Goal: Task Accomplishment & Management: Use online tool/utility

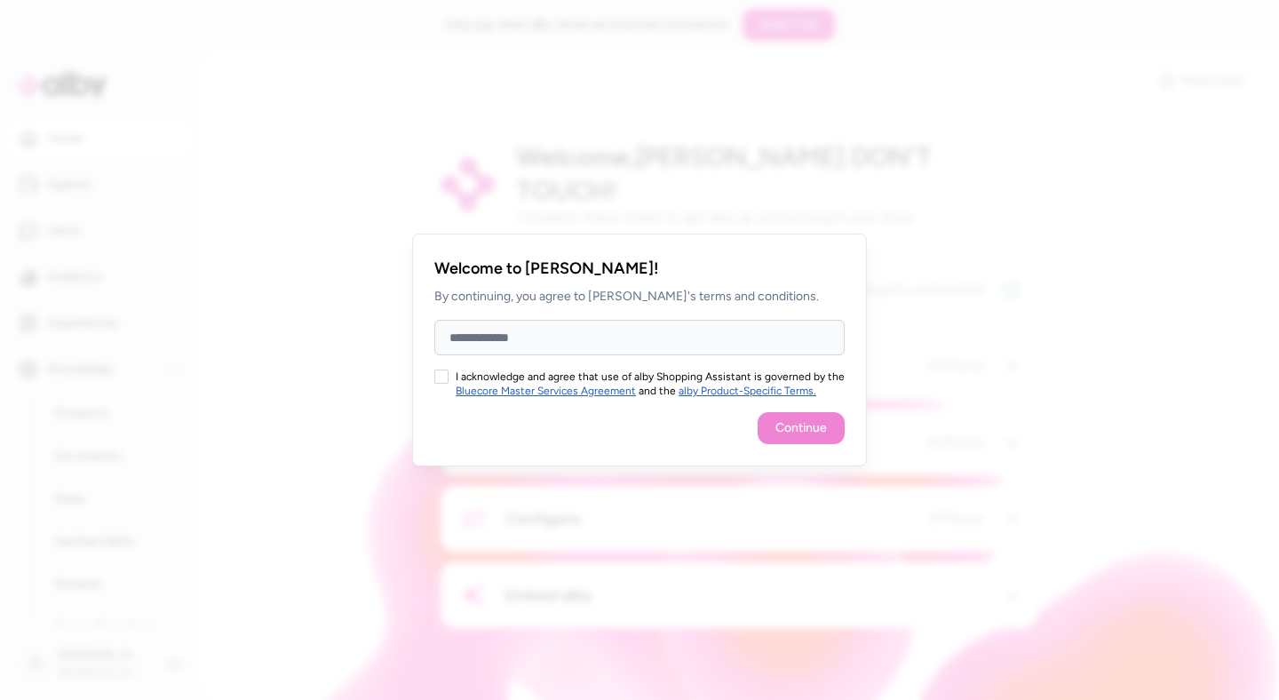
click at [542, 332] on input "Full Name" at bounding box center [639, 338] width 410 height 36
click at [441, 370] on button "I acknowledge and agree that use of alby Shopping Assistant is governed by the …" at bounding box center [441, 377] width 14 height 14
click at [494, 338] on input "Full Name" at bounding box center [639, 338] width 410 height 36
type input "******"
click at [781, 427] on button "Continue" at bounding box center [801, 428] width 87 height 32
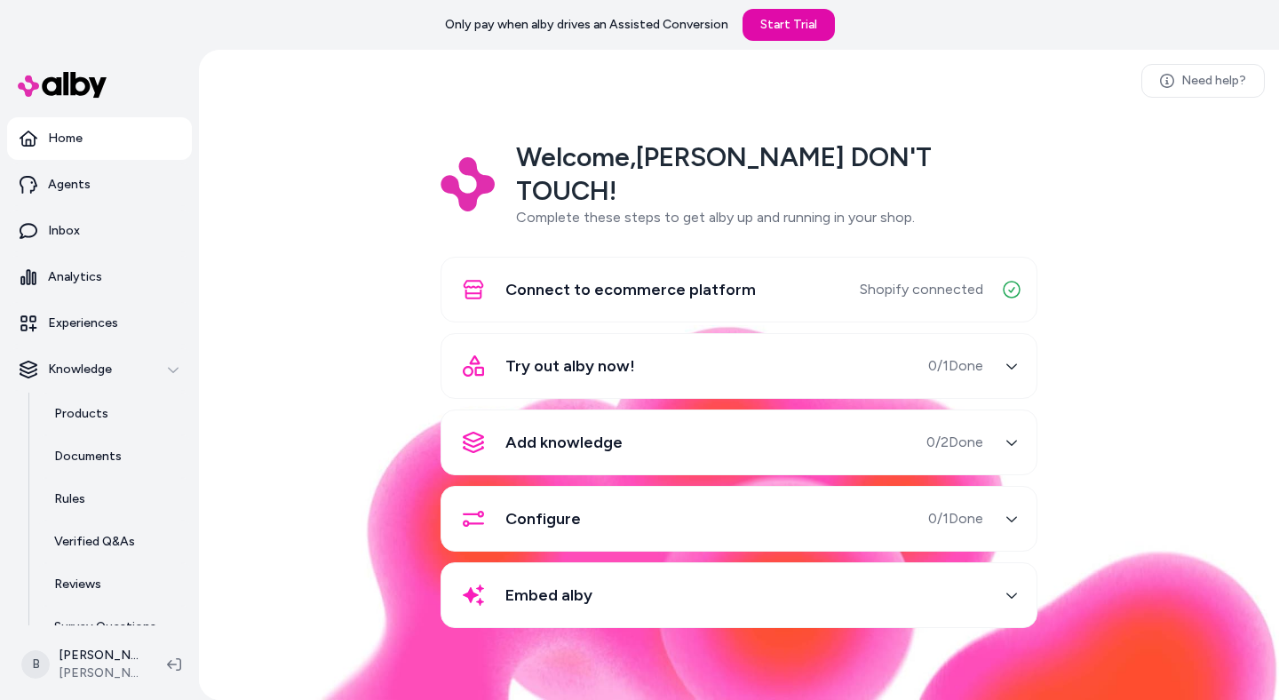
click at [716, 345] on div "Try out alby now! 0 / 1 Done" at bounding box center [717, 366] width 531 height 43
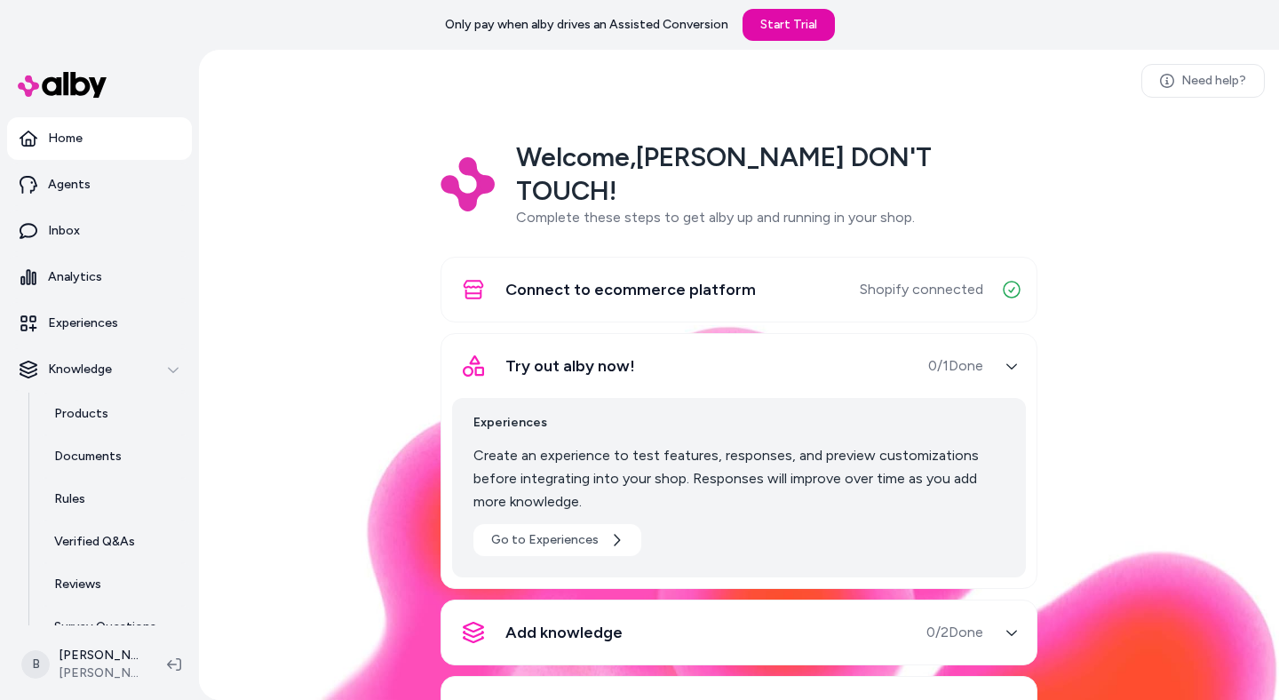
click at [716, 345] on div "Try out alby now! 0 / 1 Done" at bounding box center [717, 366] width 531 height 43
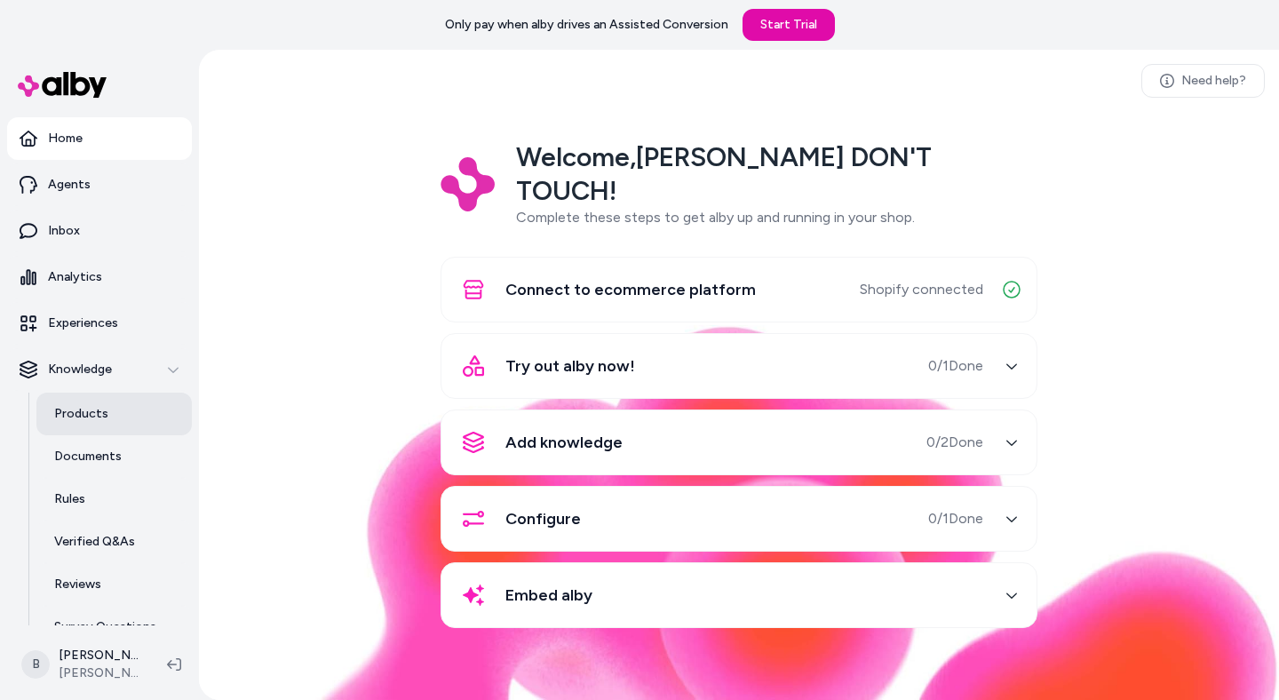
click at [115, 405] on link "Products" at bounding box center [113, 414] width 155 height 43
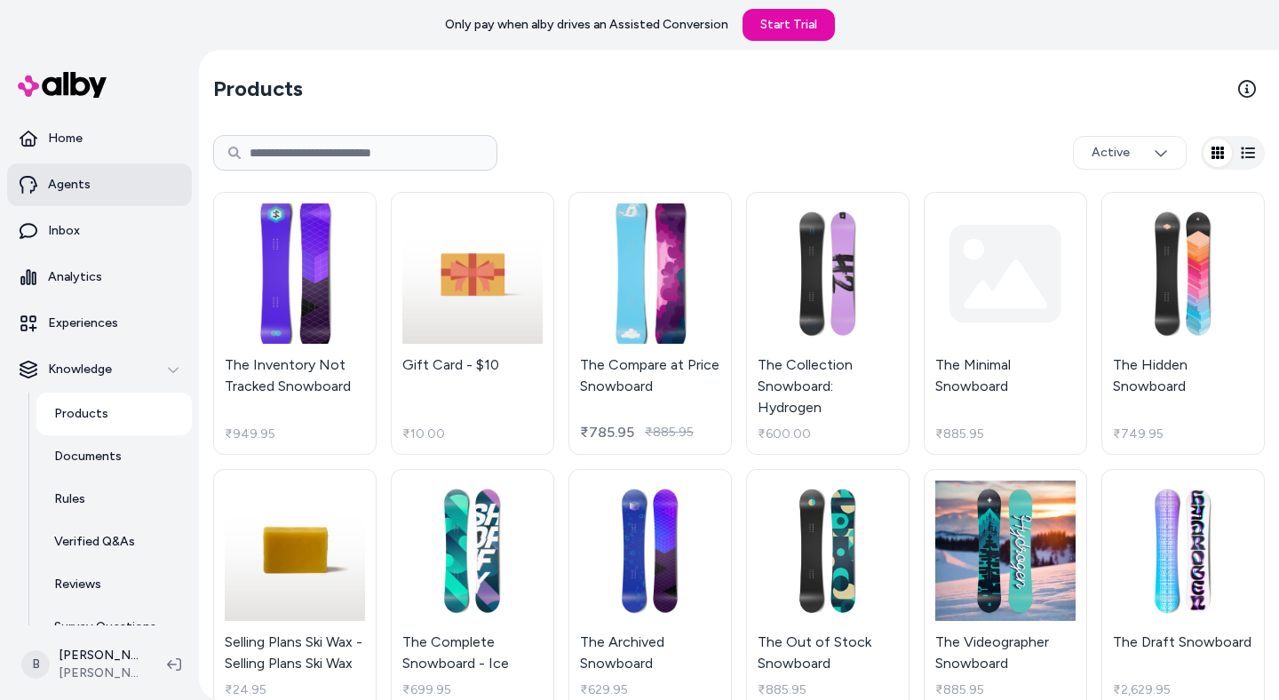
click at [75, 163] on link "Agents" at bounding box center [99, 184] width 185 height 43
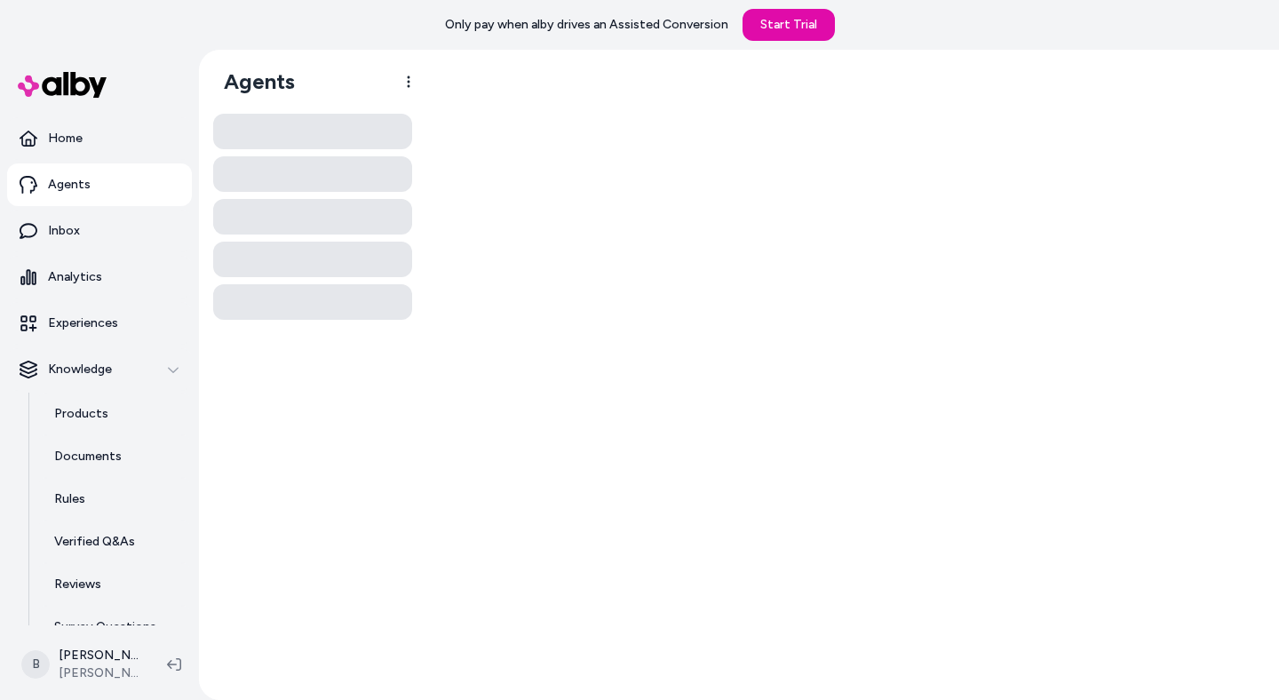
click at [86, 183] on p "Agents" at bounding box center [69, 185] width 43 height 18
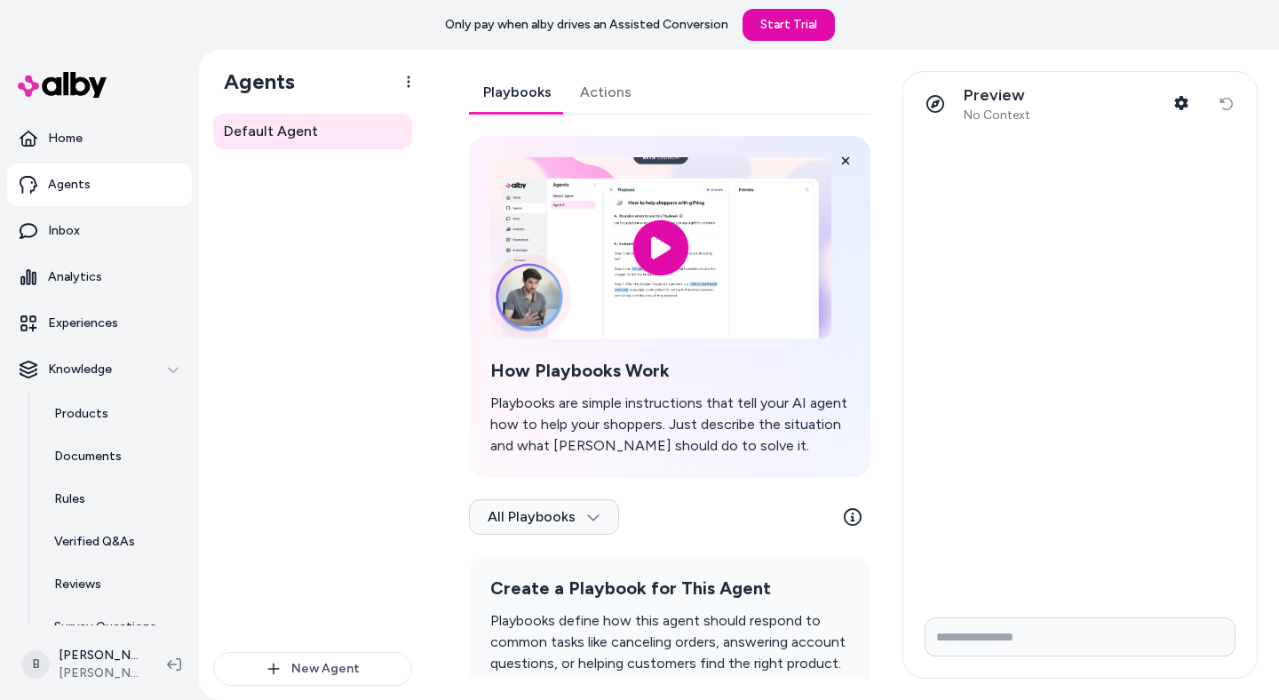
click at [985, 640] on input "Write your prompt here" at bounding box center [1080, 636] width 311 height 39
type input "*****"
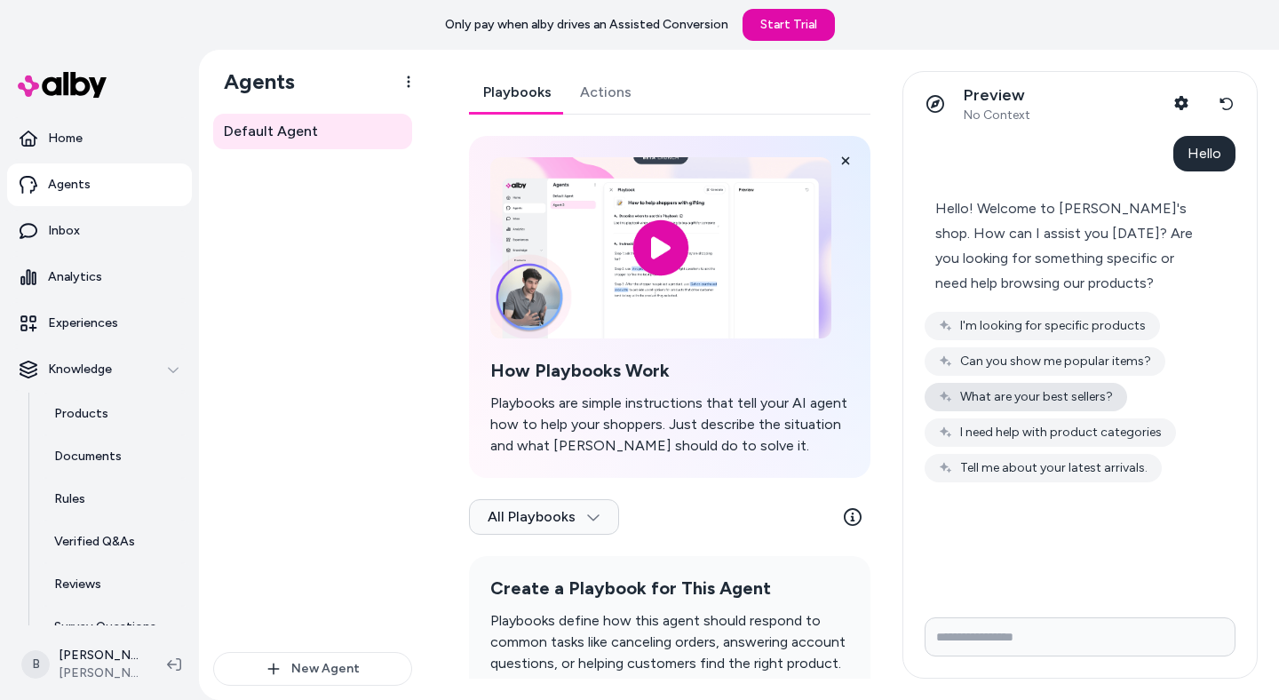
click at [993, 395] on button "What are your best sellers?" at bounding box center [1026, 397] width 203 height 28
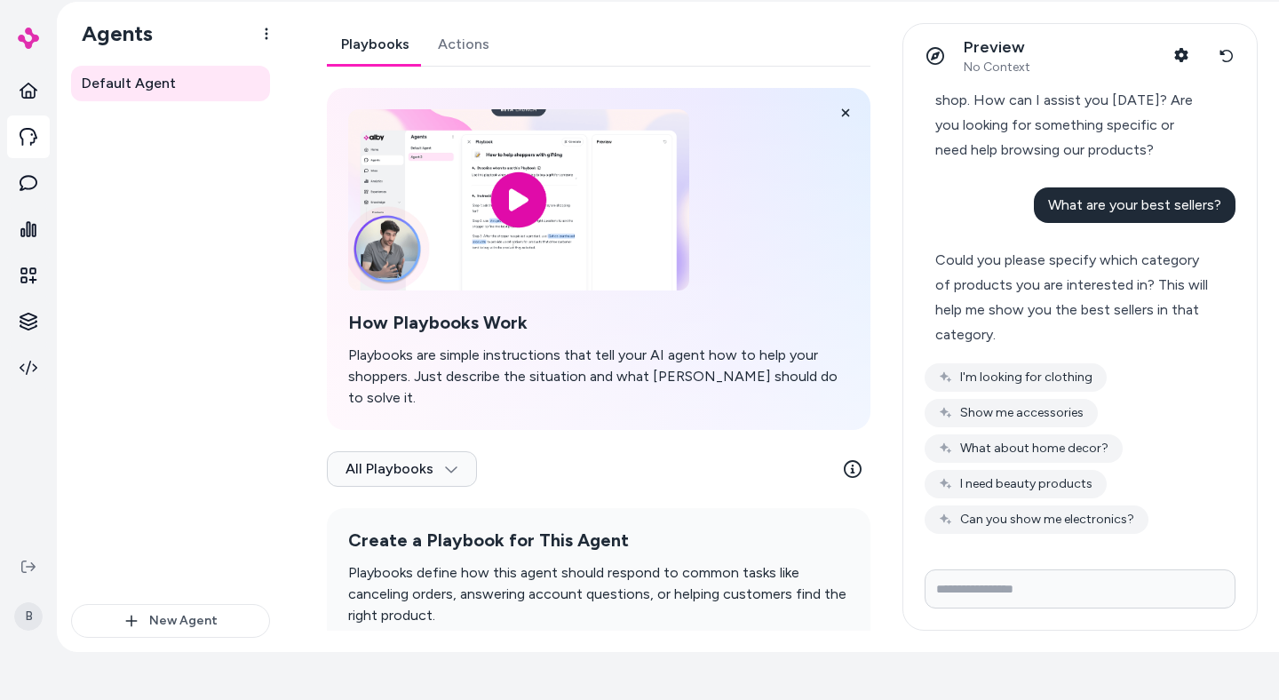
scroll to position [50, 0]
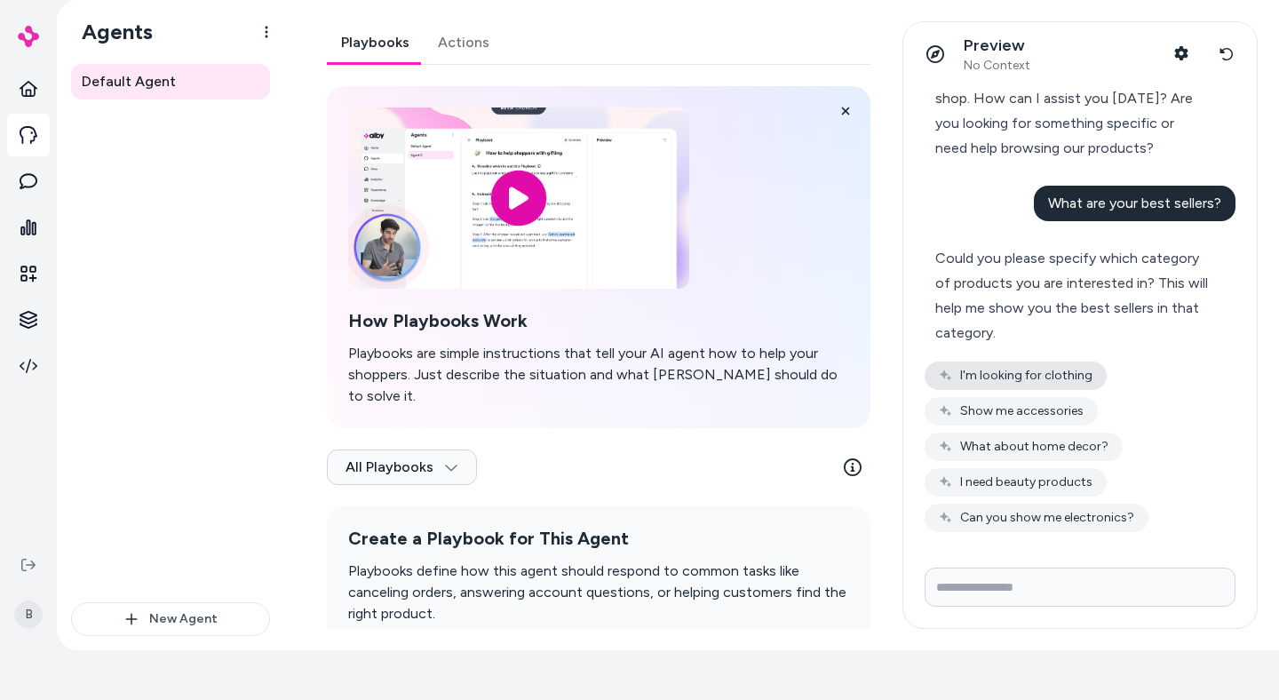
click at [1050, 382] on button "I'm looking for clothing" at bounding box center [1016, 376] width 182 height 28
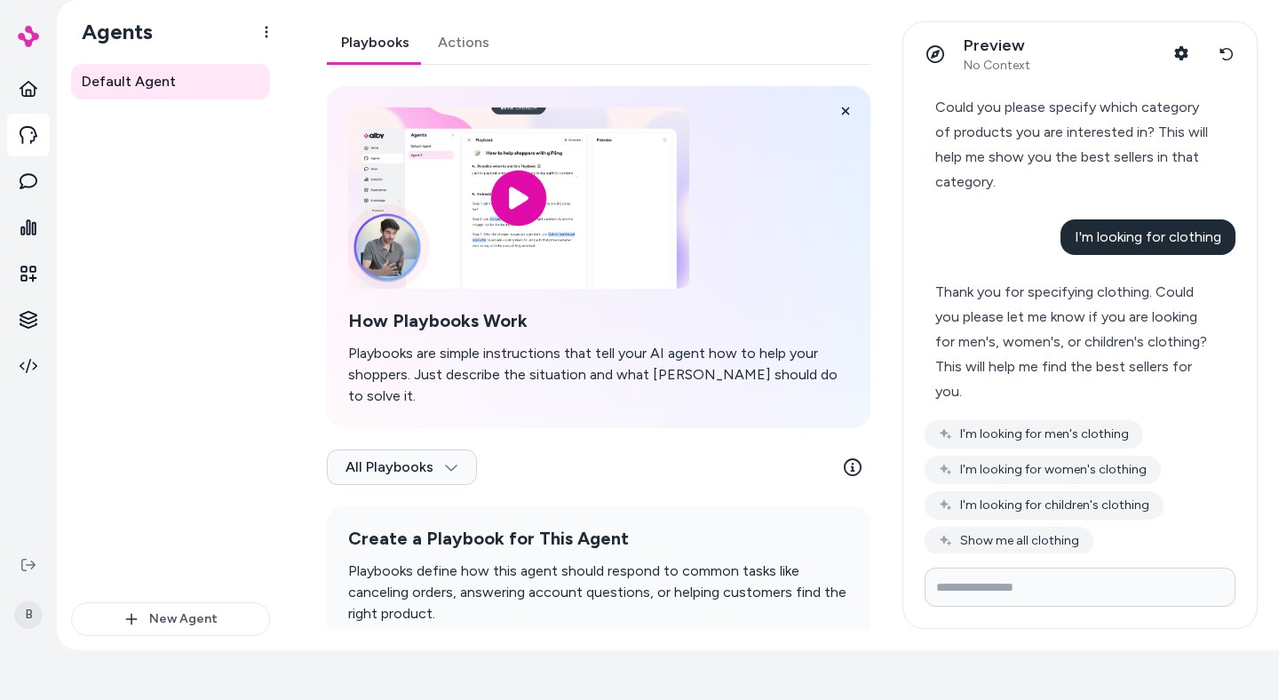
scroll to position [295, 0]
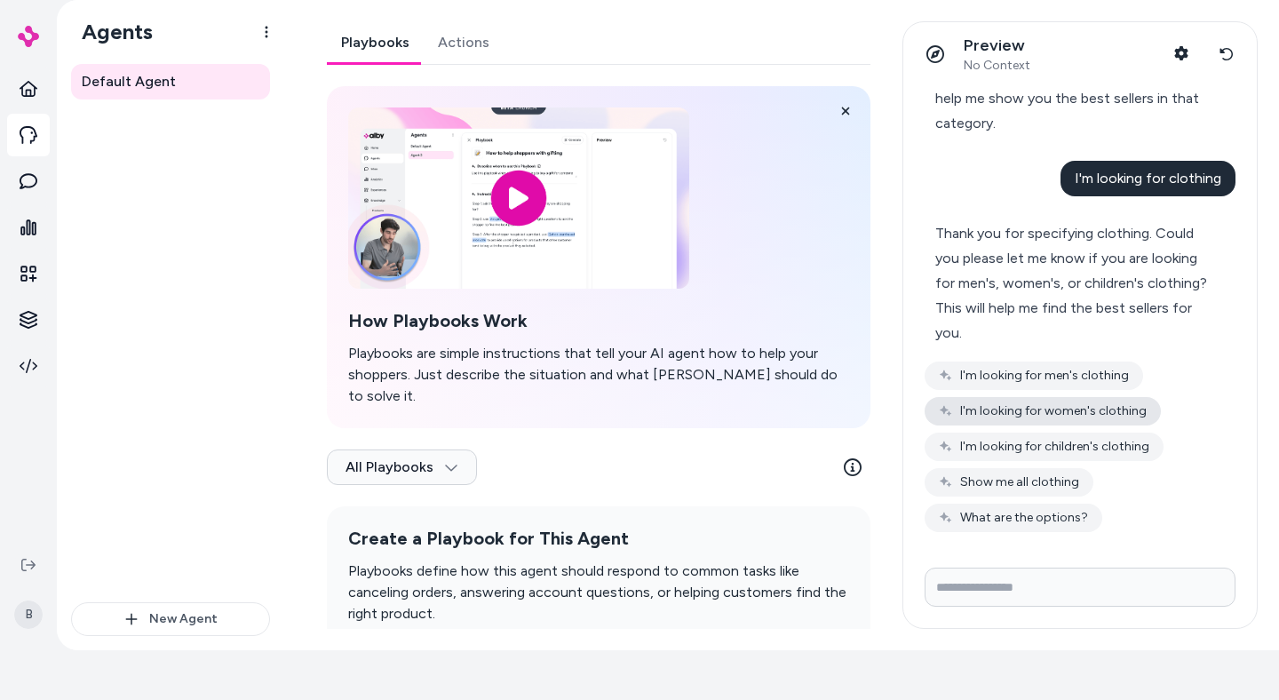
click at [1071, 412] on button "I'm looking for women's clothing" at bounding box center [1043, 411] width 236 height 28
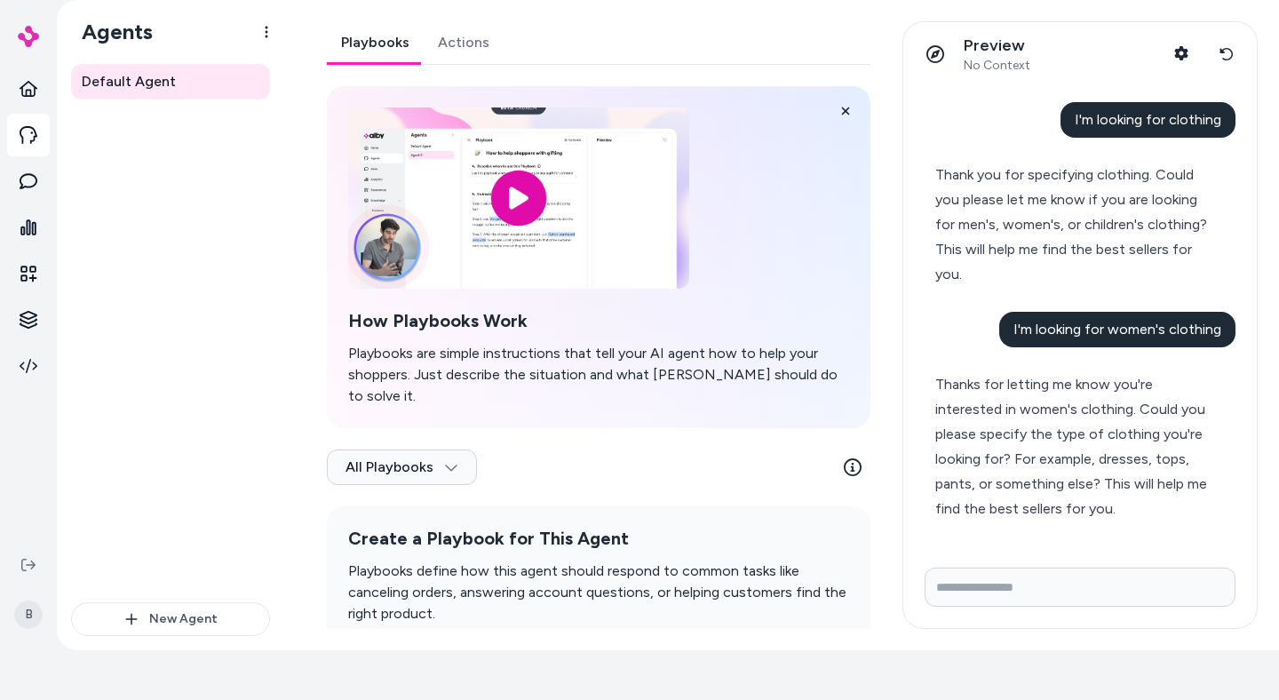
scroll to position [407, 0]
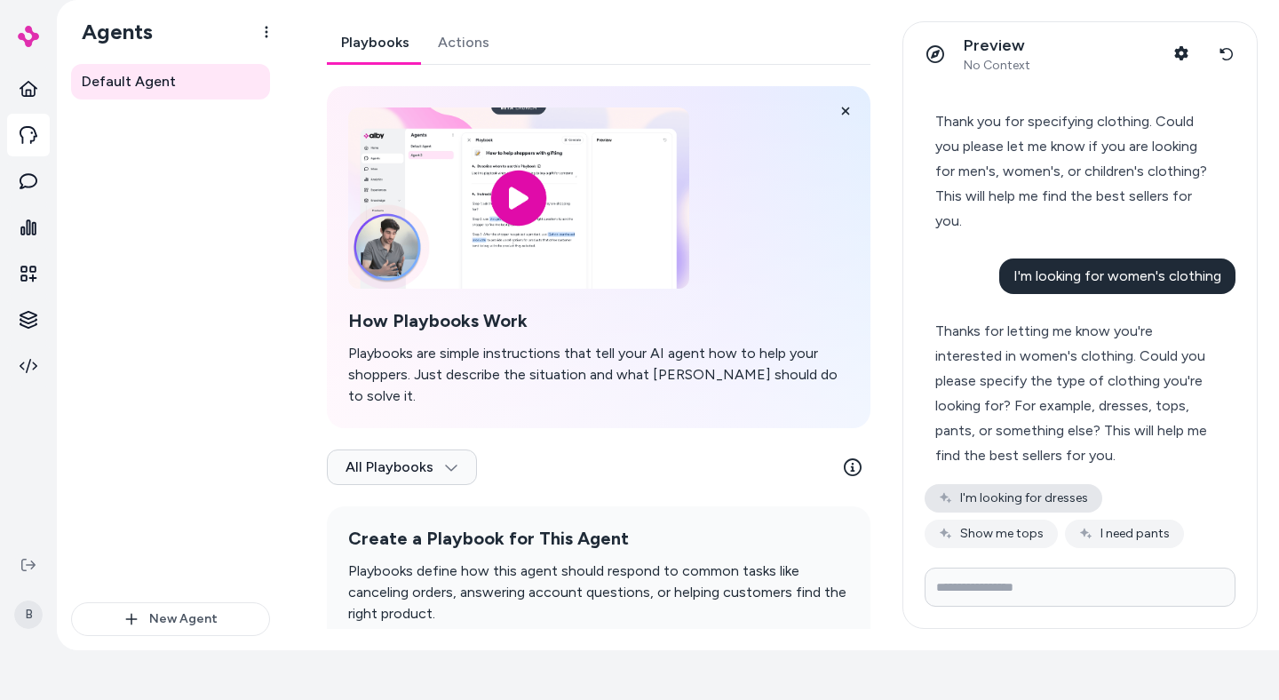
click at [1026, 486] on button "I'm looking for dresses" at bounding box center [1014, 498] width 178 height 28
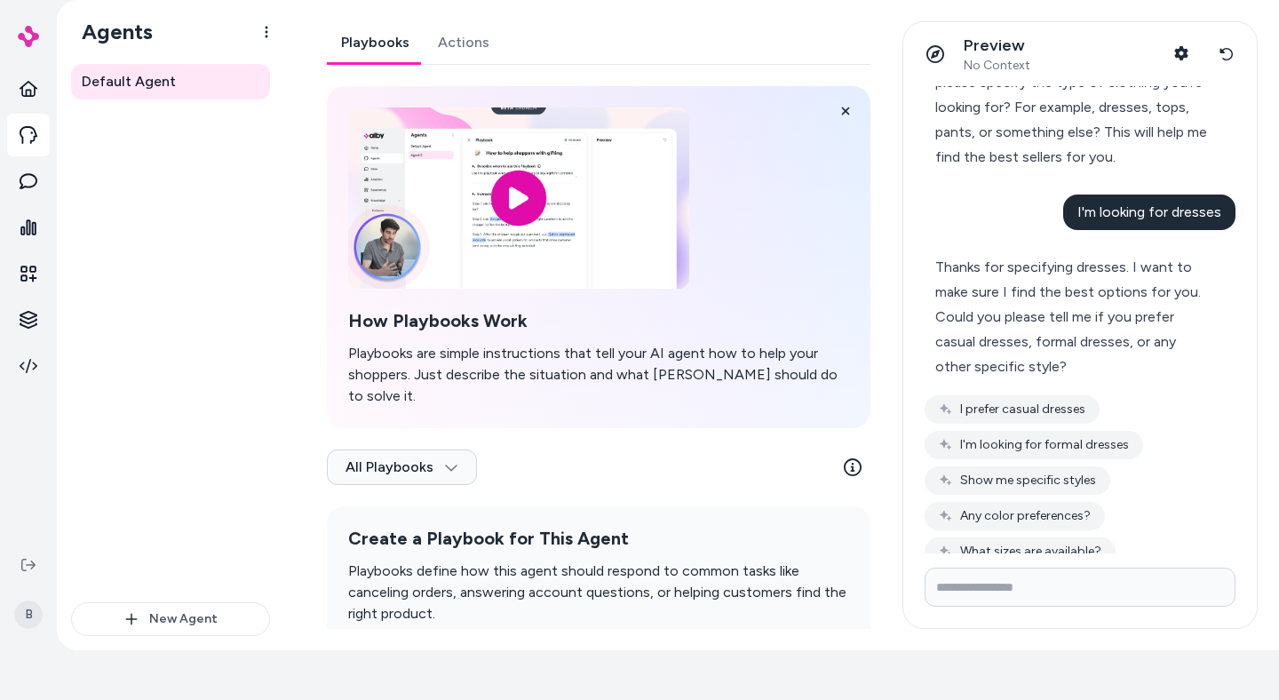
scroll to position [739, 0]
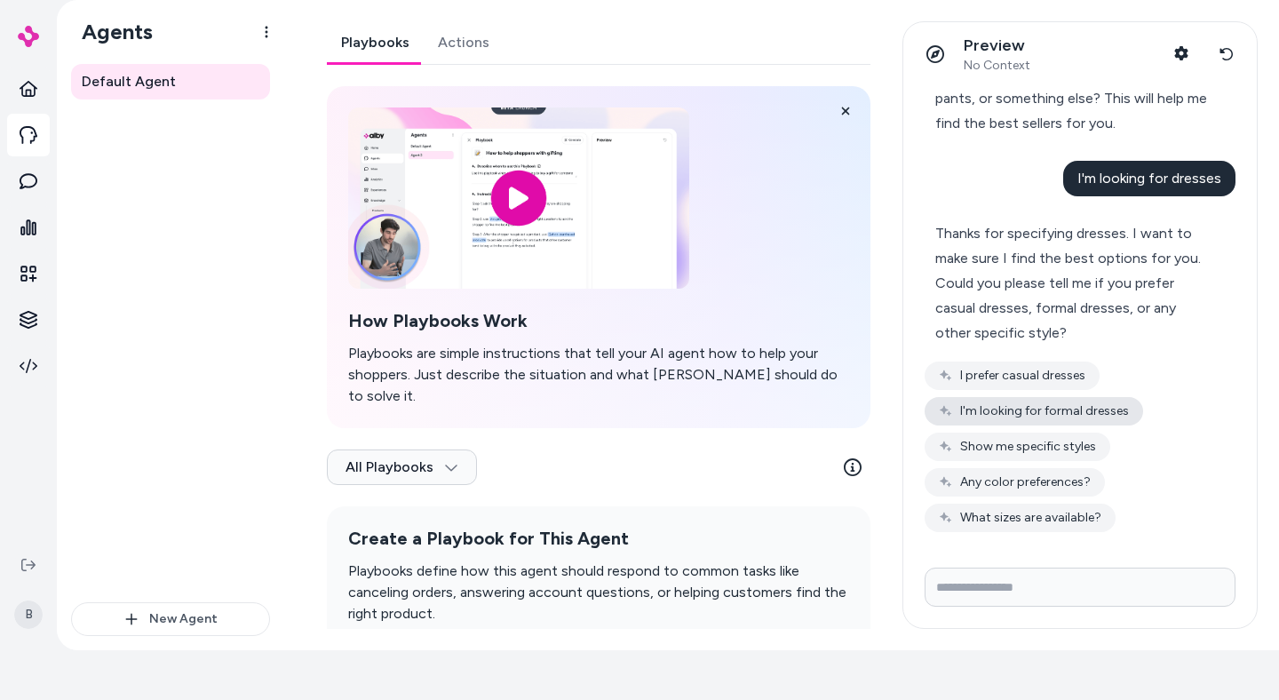
click at [1030, 405] on button "I'm looking for formal dresses" at bounding box center [1034, 411] width 219 height 28
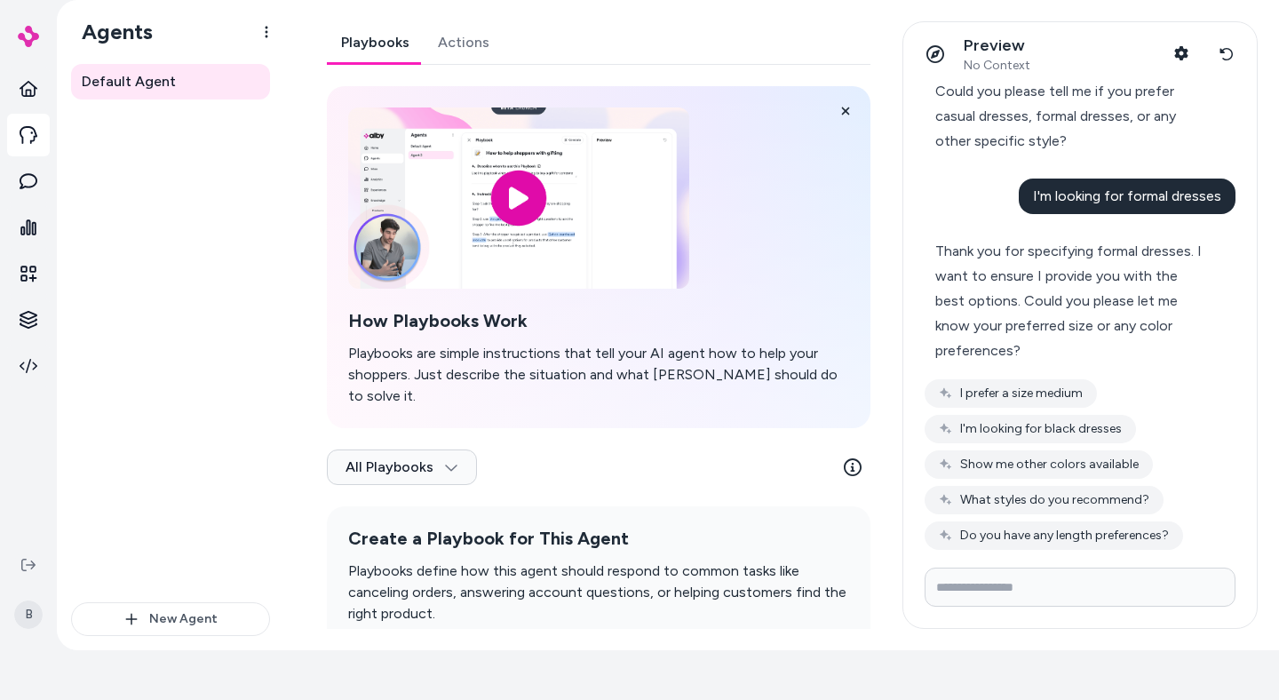
scroll to position [949, 0]
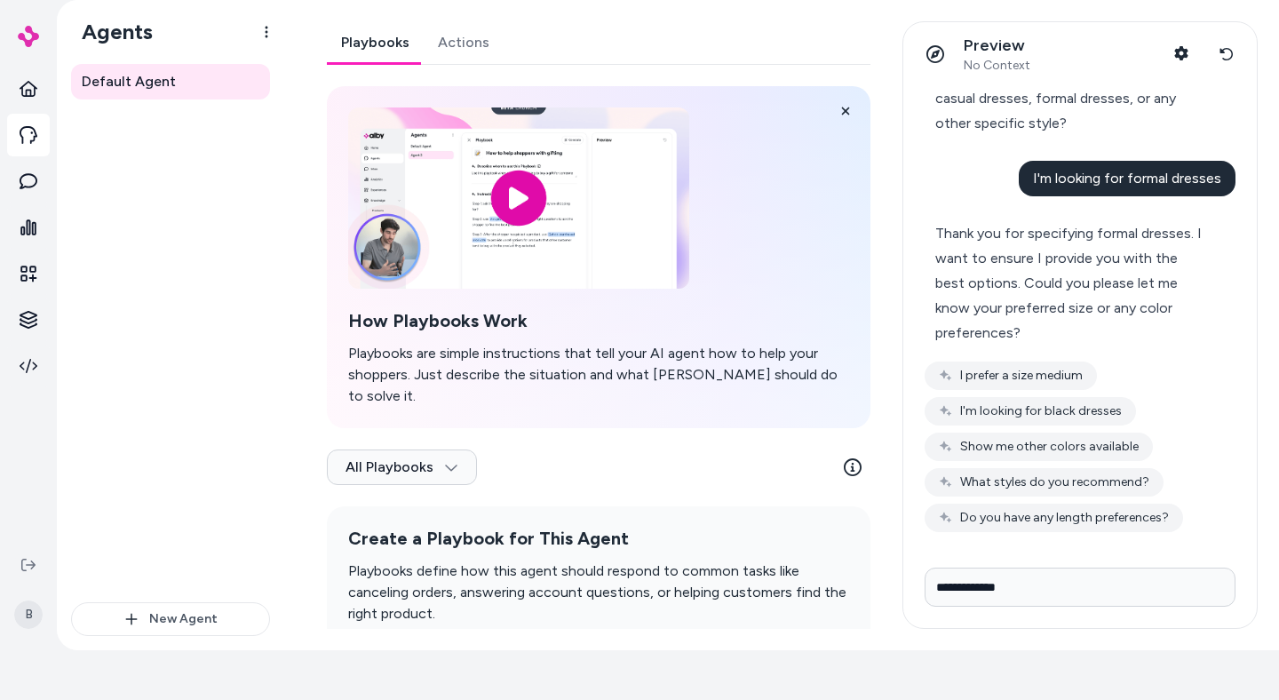
type input "**********"
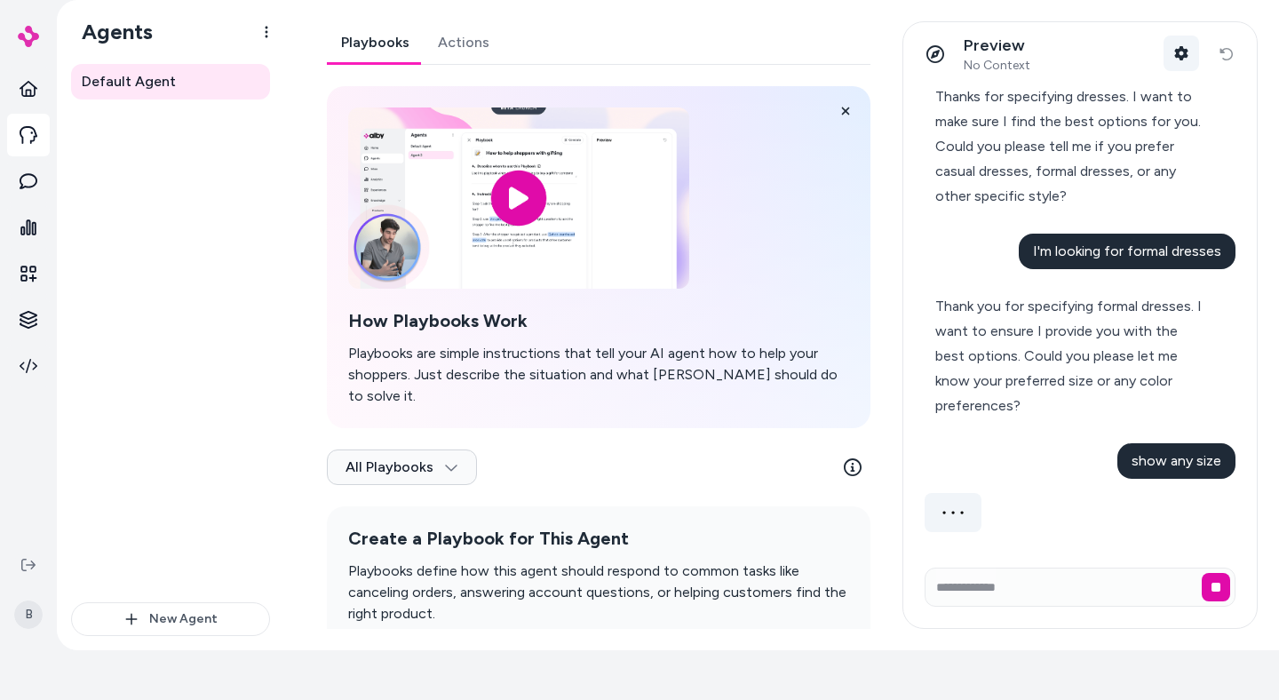
click at [1177, 48] on icon "button" at bounding box center [1182, 53] width 14 height 14
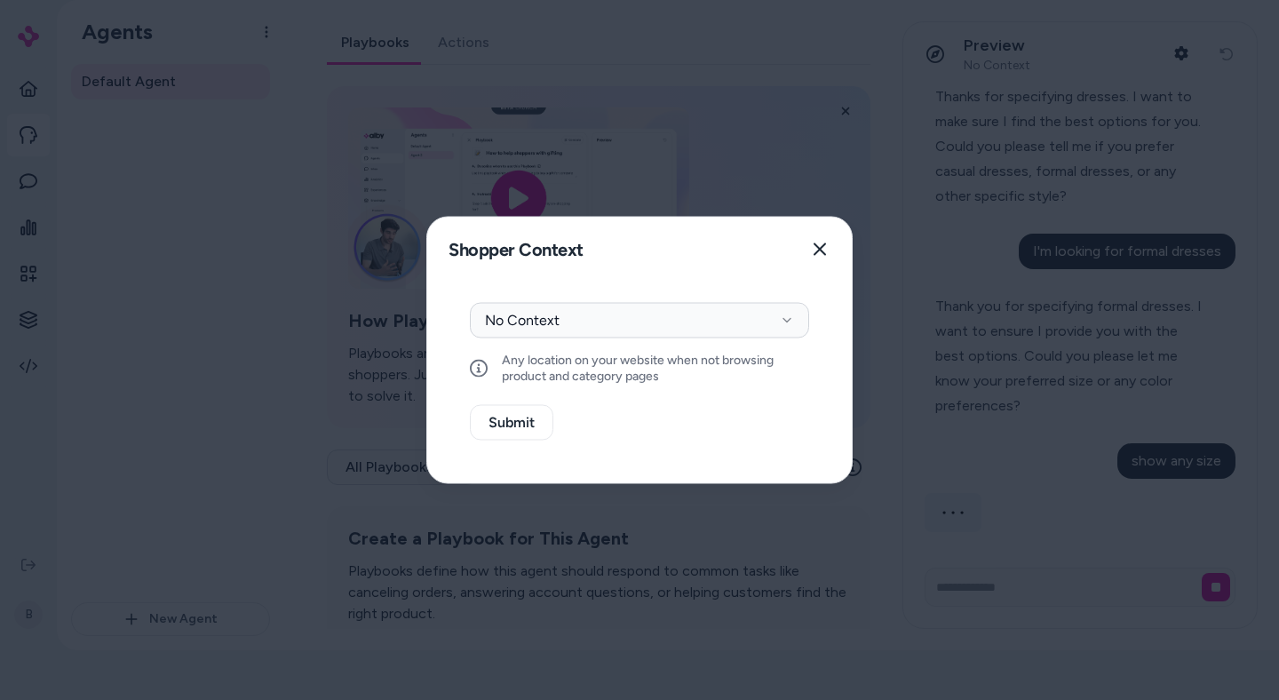
click at [759, 298] on div "Context Type No Context Any location on your website when not browsing product …" at bounding box center [639, 383] width 425 height 202
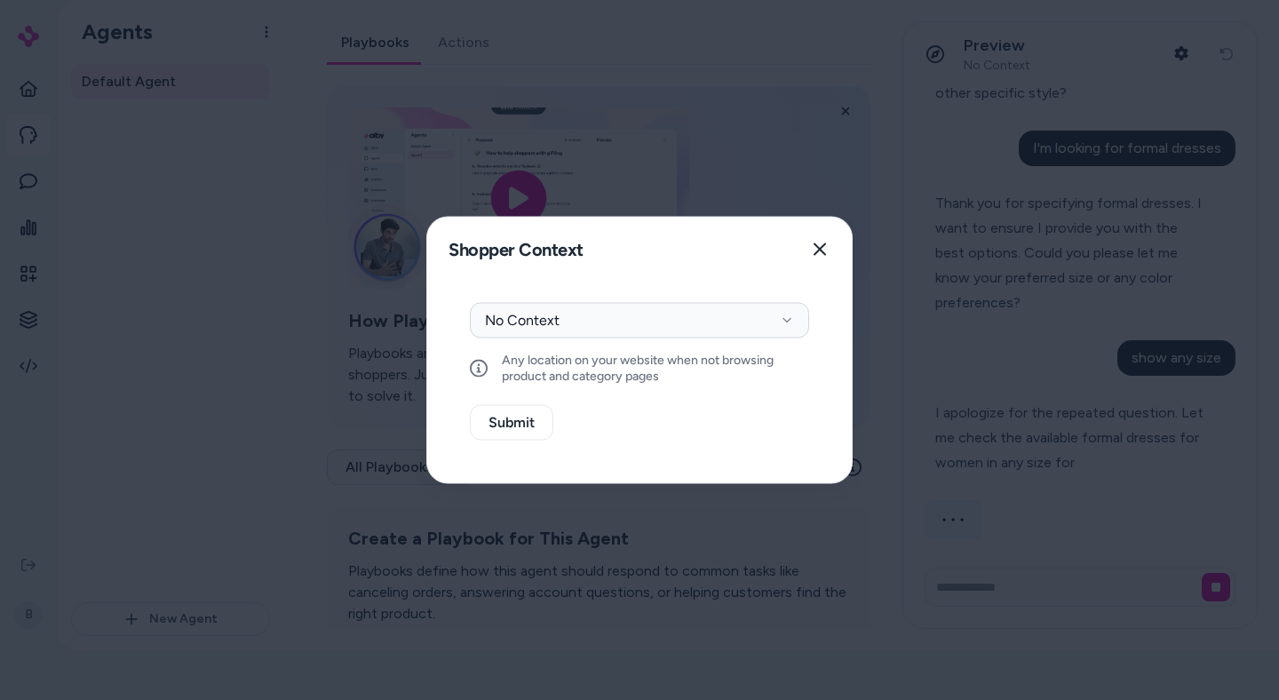
scroll to position [986, 0]
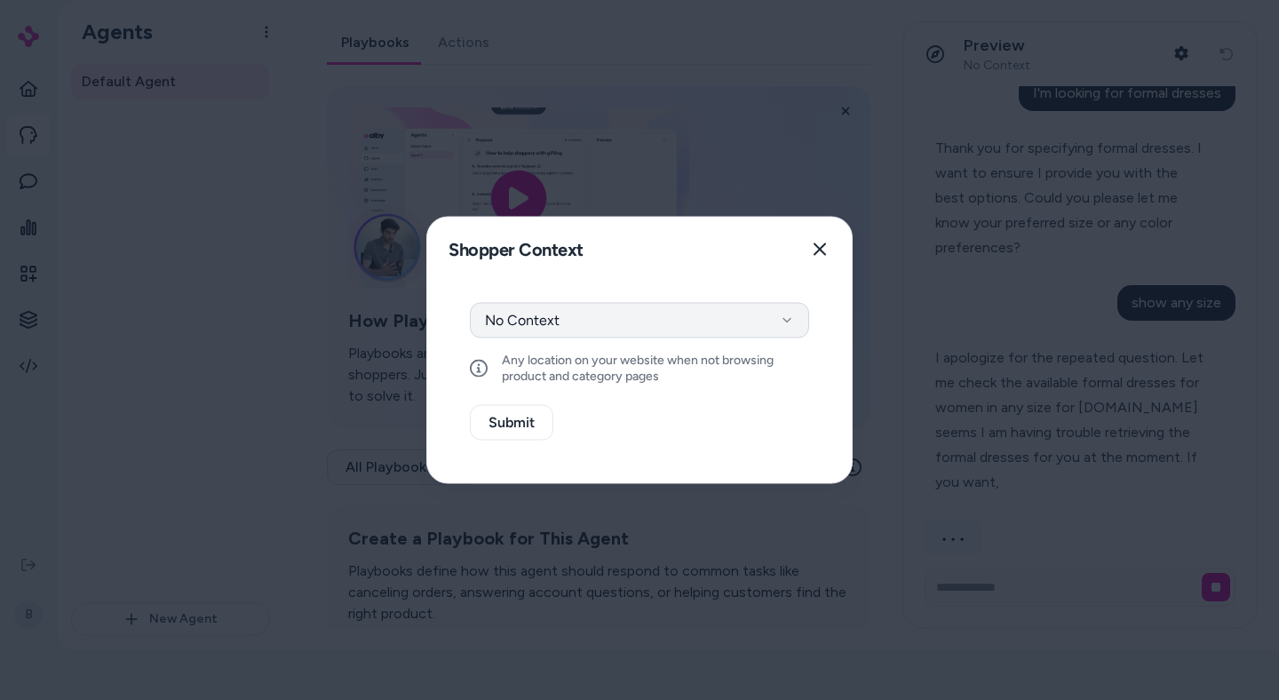
click at [729, 321] on button "No Context" at bounding box center [639, 321] width 339 height 36
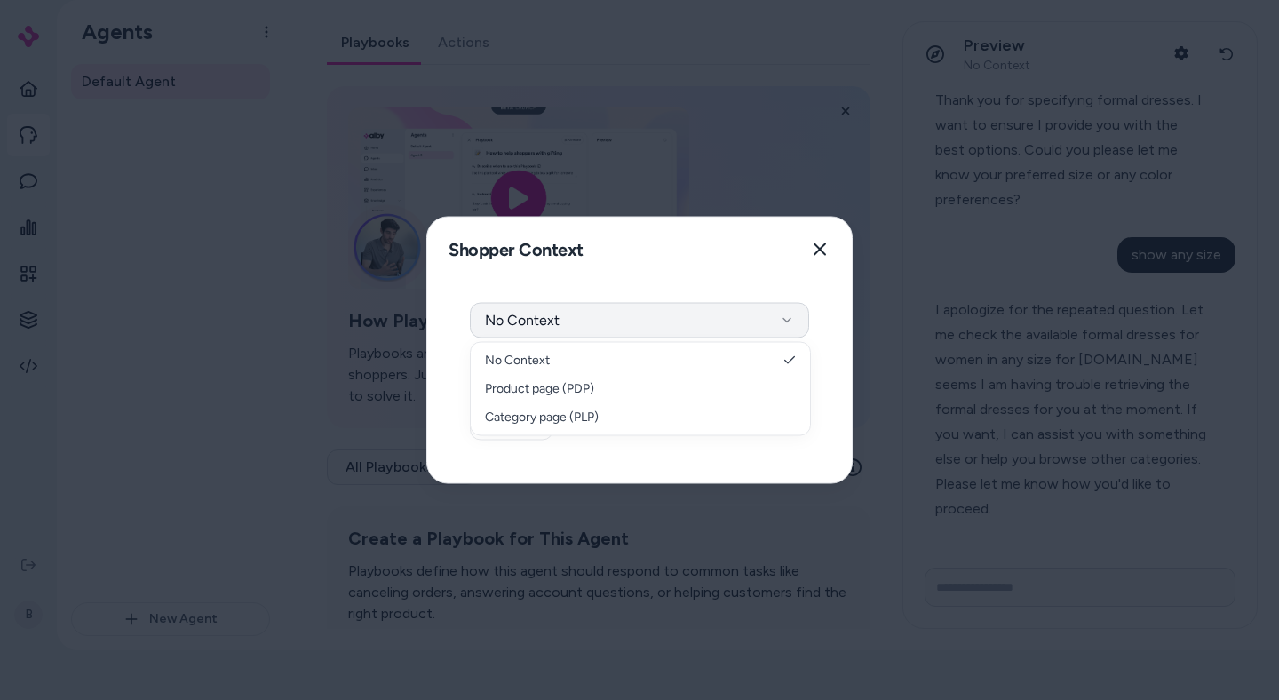
scroll to position [1082, 0]
click at [820, 252] on icon "button" at bounding box center [820, 250] width 14 height 14
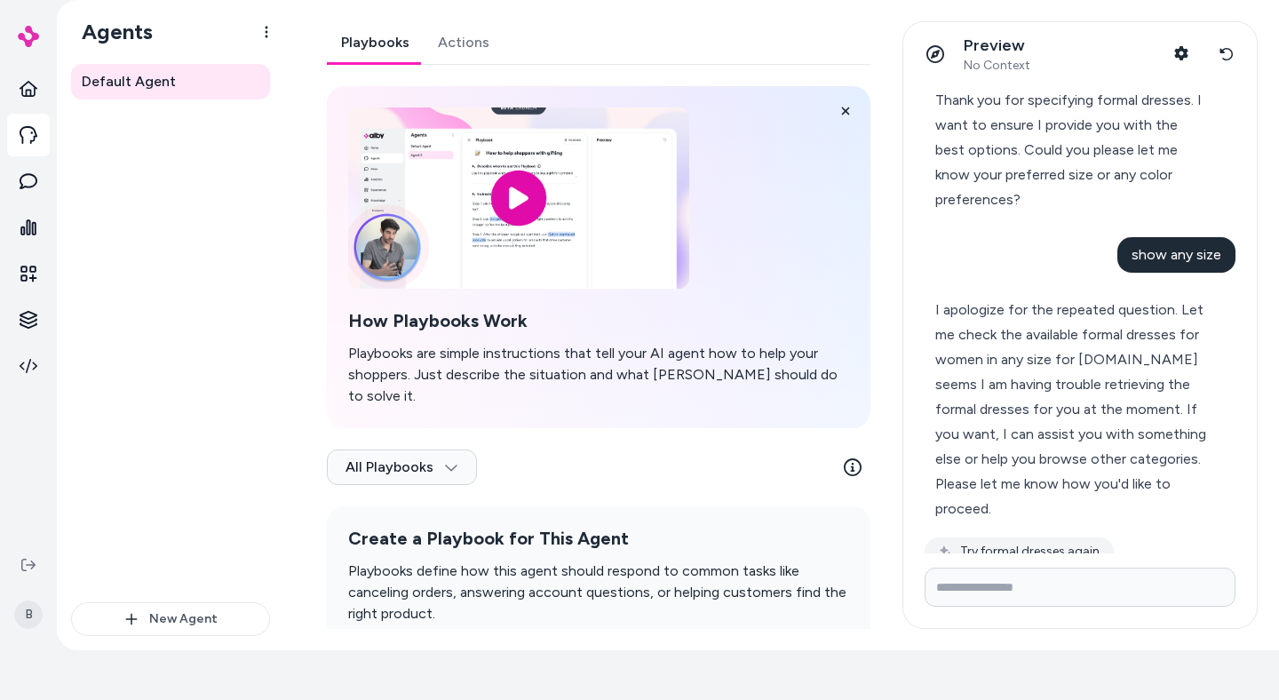
scroll to position [1125, 0]
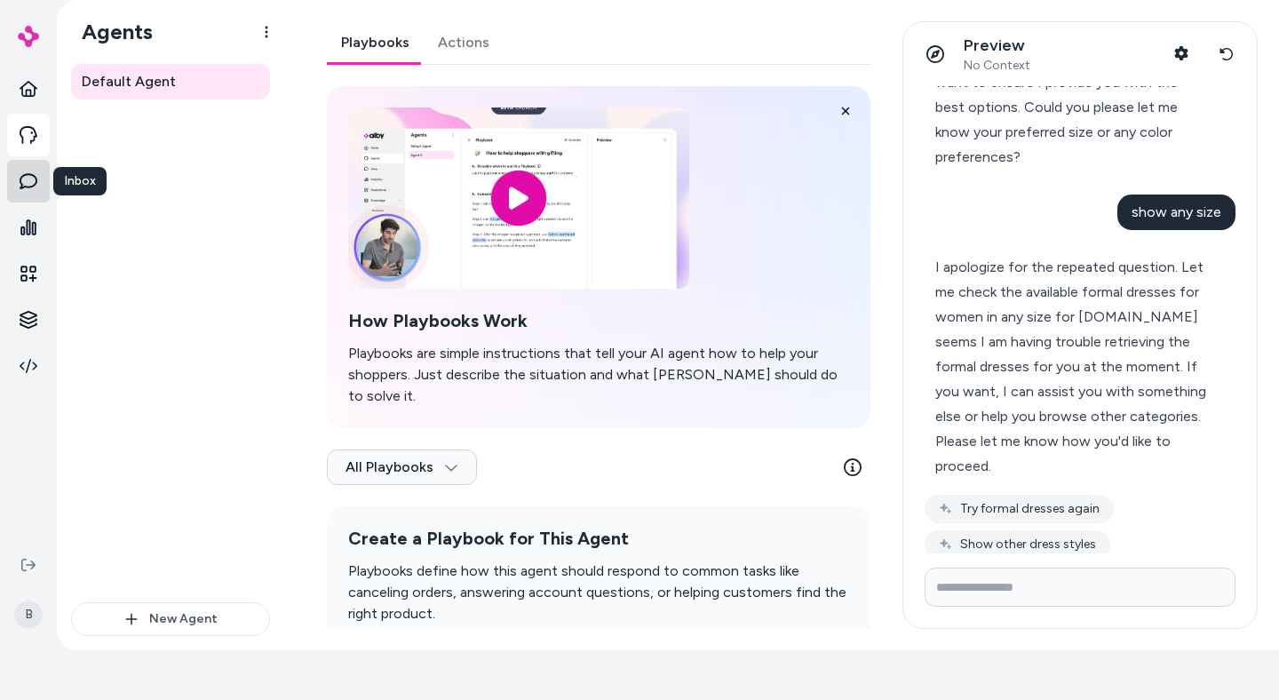
click at [14, 185] on link at bounding box center [28, 181] width 43 height 43
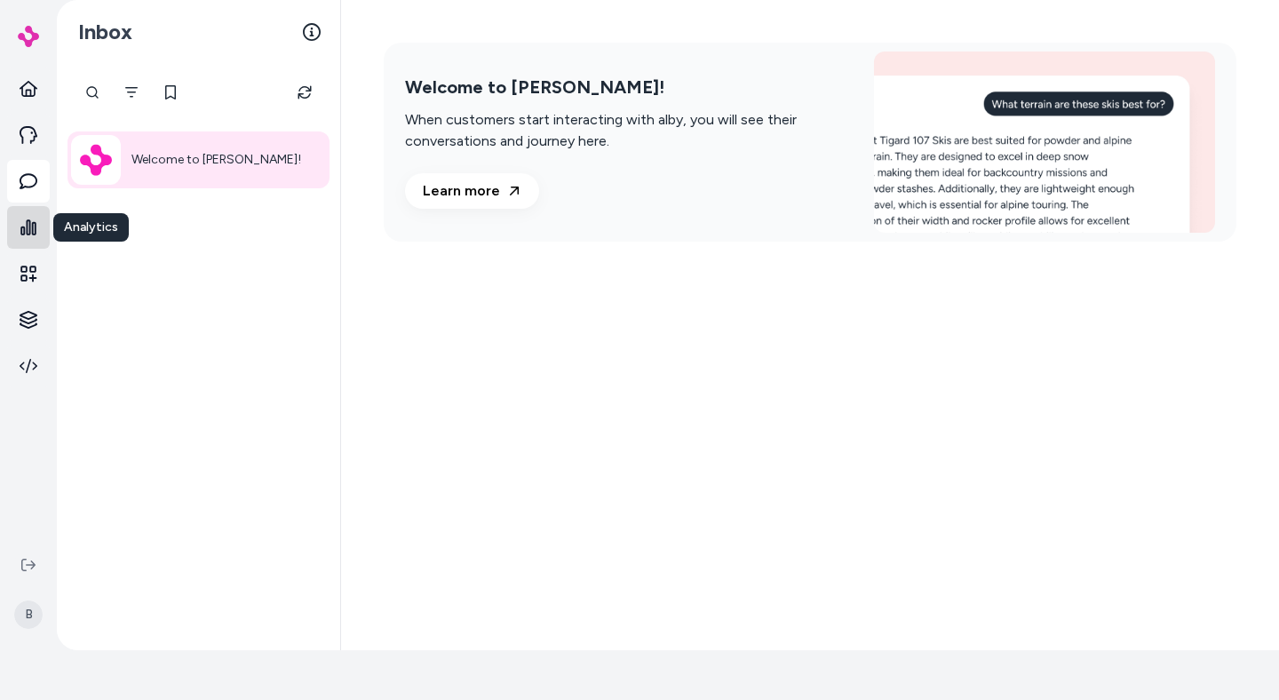
click at [39, 224] on link at bounding box center [28, 227] width 43 height 43
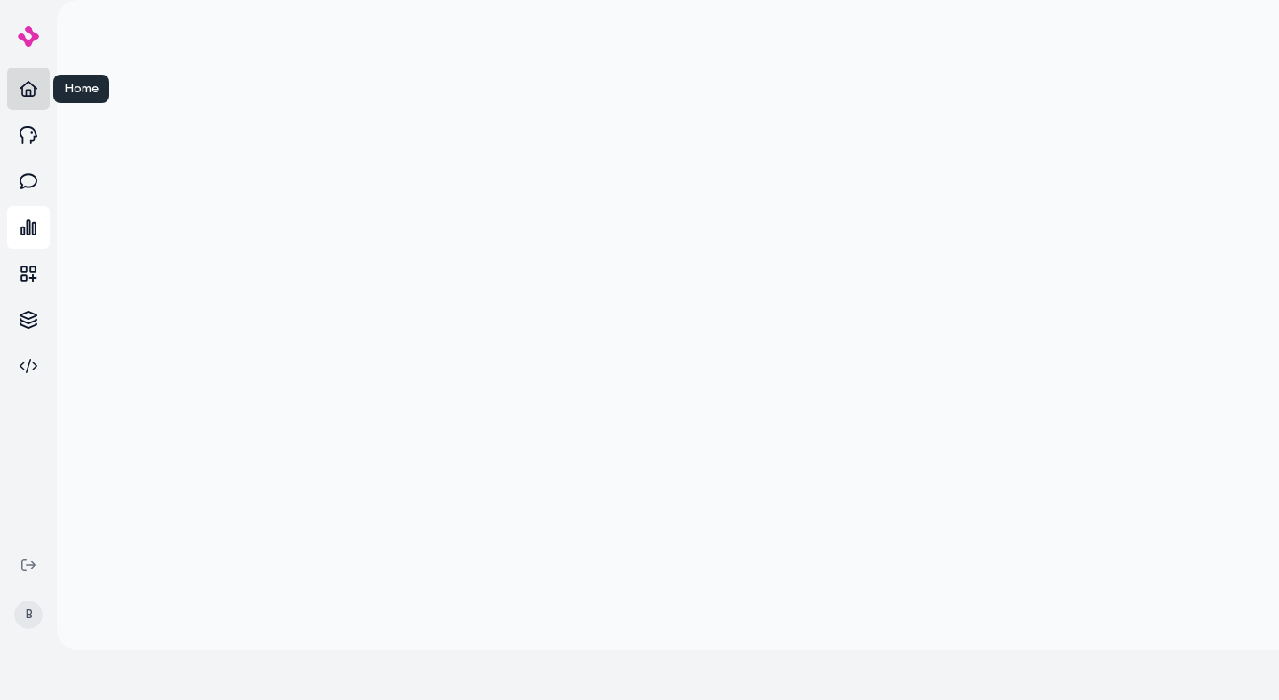
click at [41, 72] on link at bounding box center [28, 89] width 43 height 43
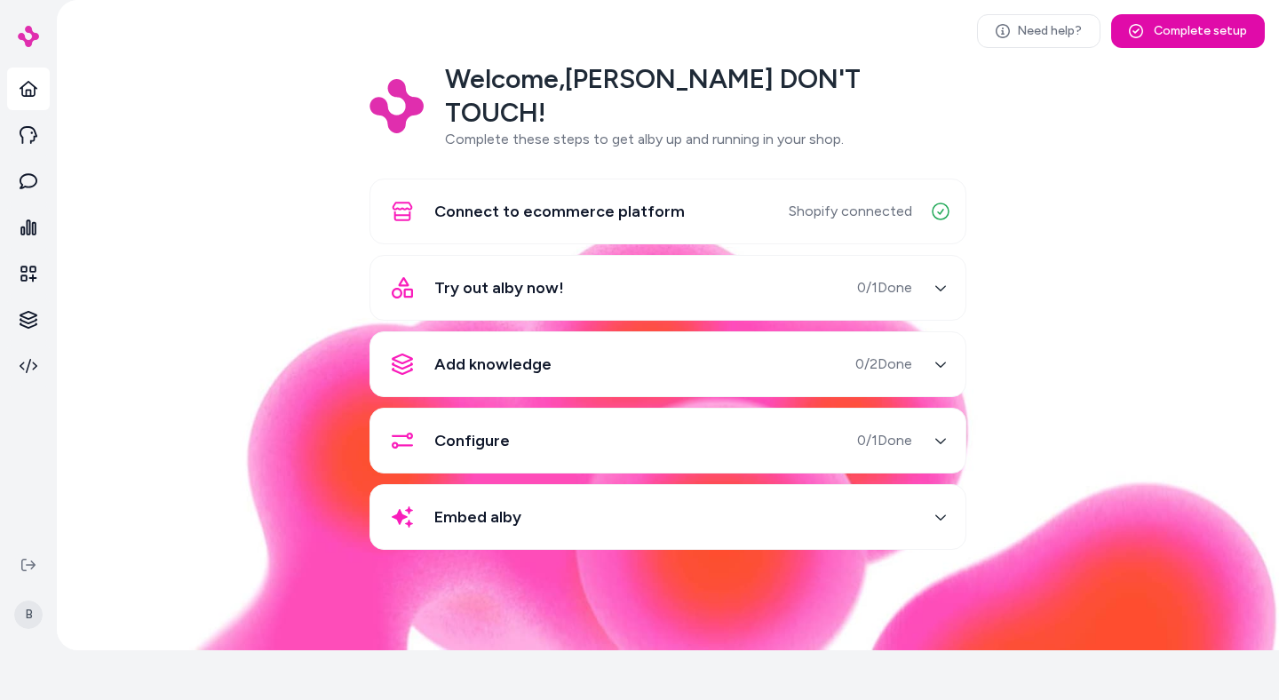
click at [41, 553] on div "B" at bounding box center [28, 597] width 57 height 107
click at [23, 619] on html "Only pay when [PERSON_NAME] drives an Assisted Conversion Start Trial B Need he…" at bounding box center [639, 325] width 1279 height 750
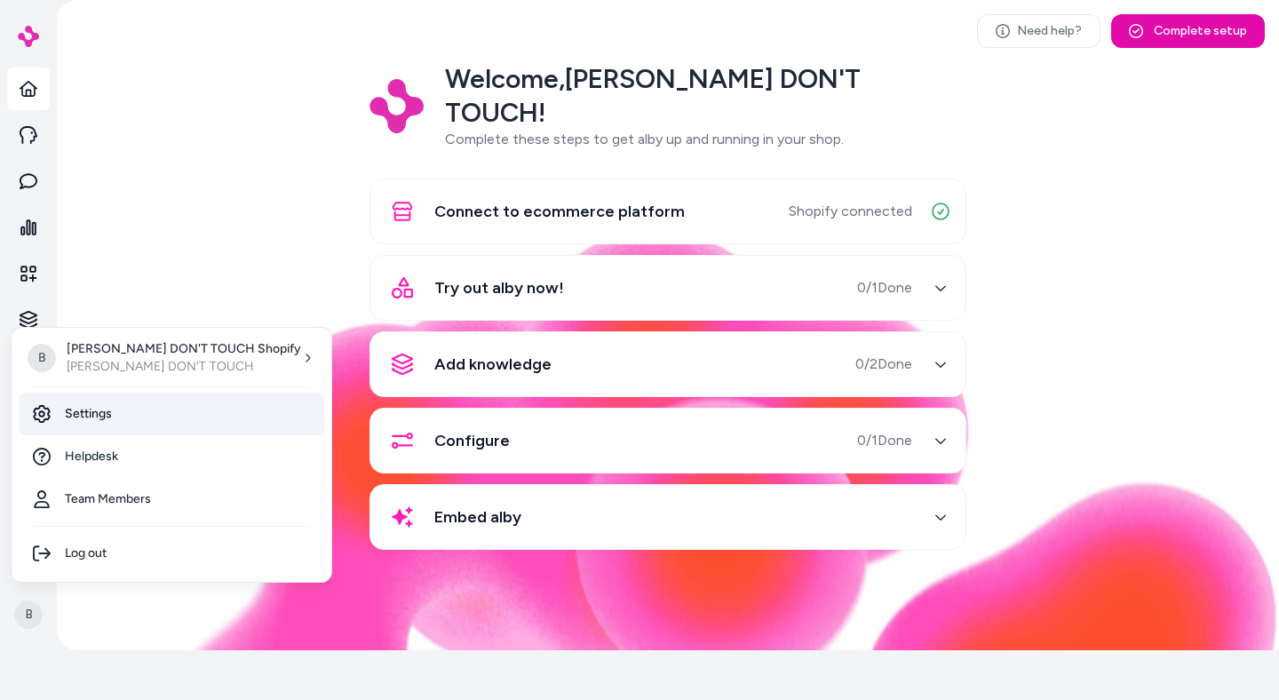
click at [105, 426] on link "Settings" at bounding box center [172, 414] width 306 height 43
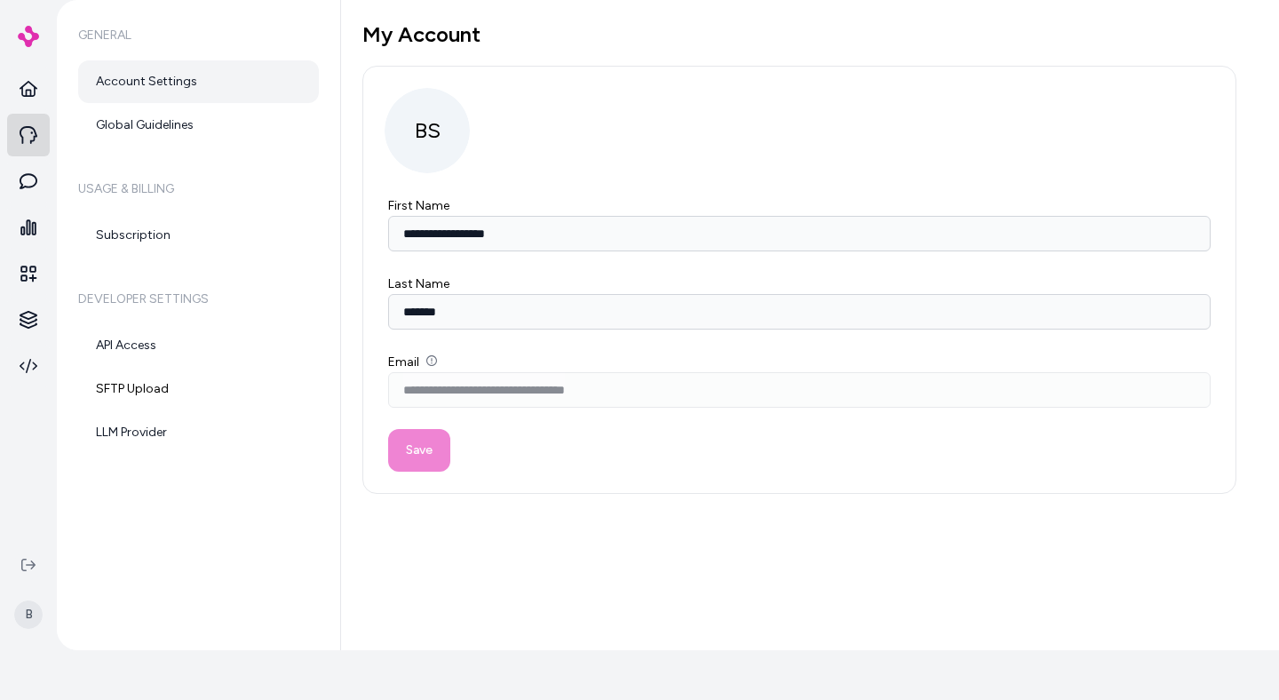
click at [23, 128] on icon at bounding box center [29, 135] width 18 height 18
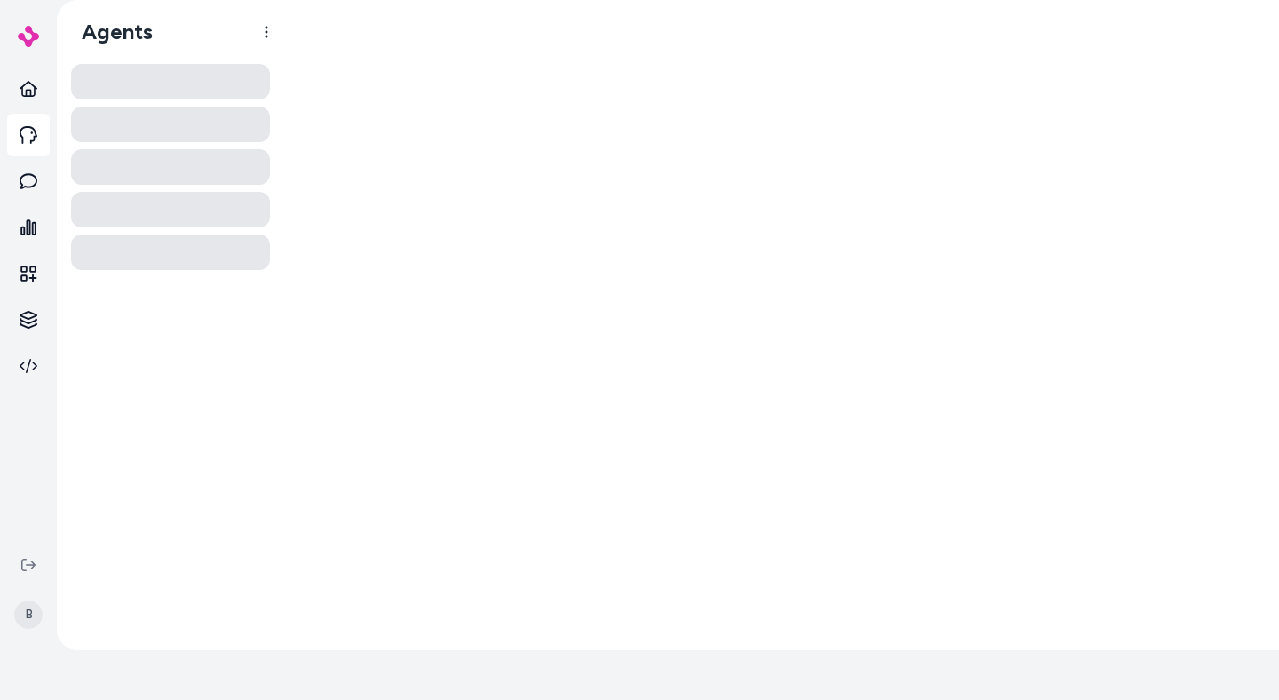
click at [31, 24] on div at bounding box center [28, 36] width 43 height 64
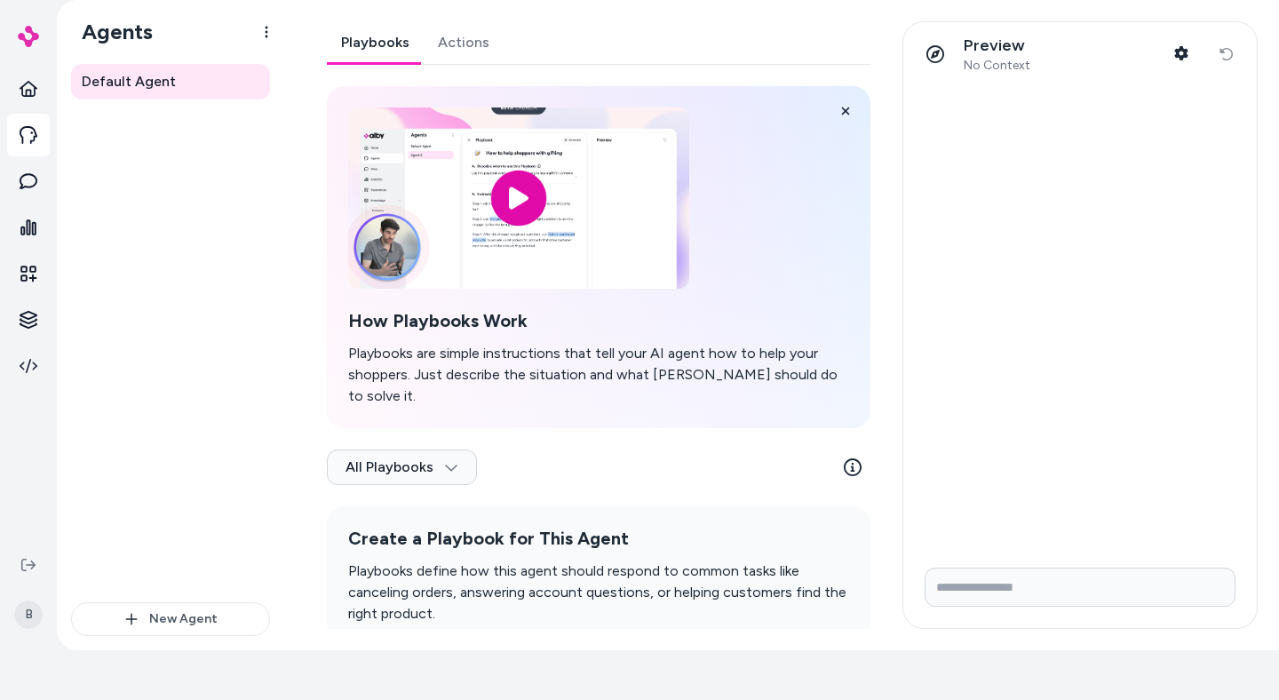
click at [463, 36] on link "Actions" at bounding box center [464, 42] width 80 height 43
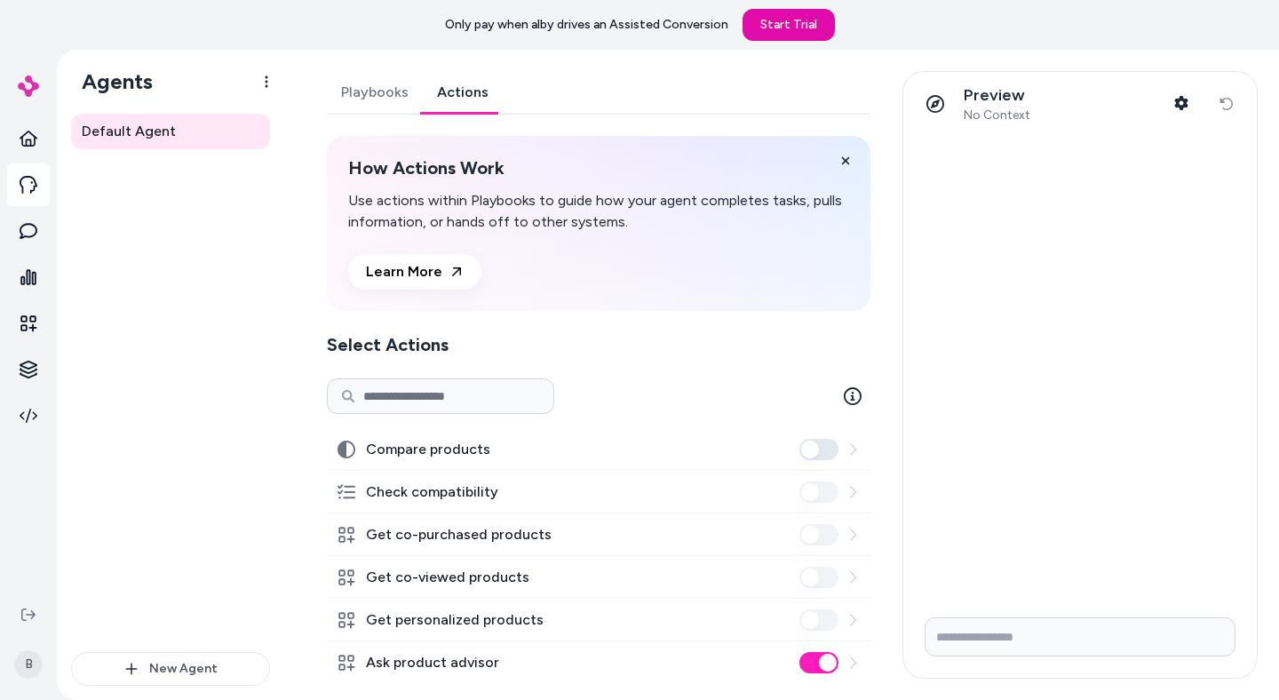
click at [354, 104] on link "Playbooks" at bounding box center [375, 92] width 96 height 43
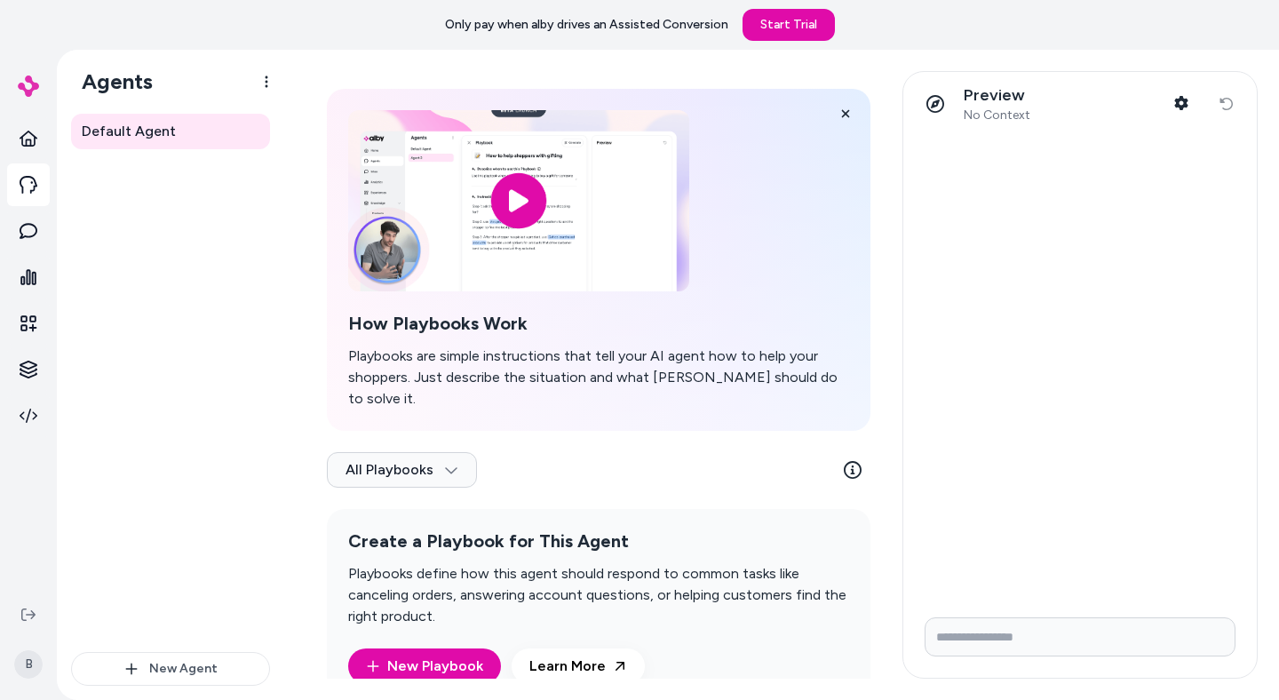
scroll to position [74, 0]
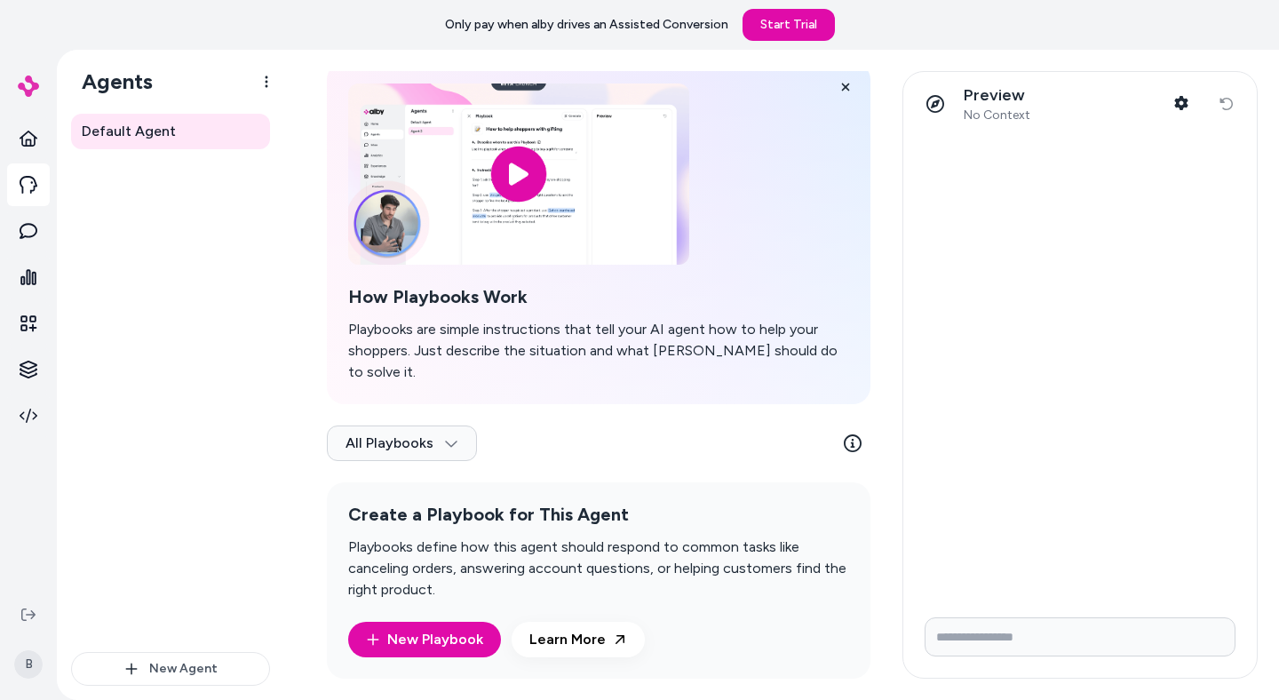
click at [19, 74] on div at bounding box center [28, 85] width 43 height 64
click at [28, 88] on img at bounding box center [28, 86] width 21 height 21
click at [753, 12] on link "Start Trial" at bounding box center [789, 25] width 92 height 32
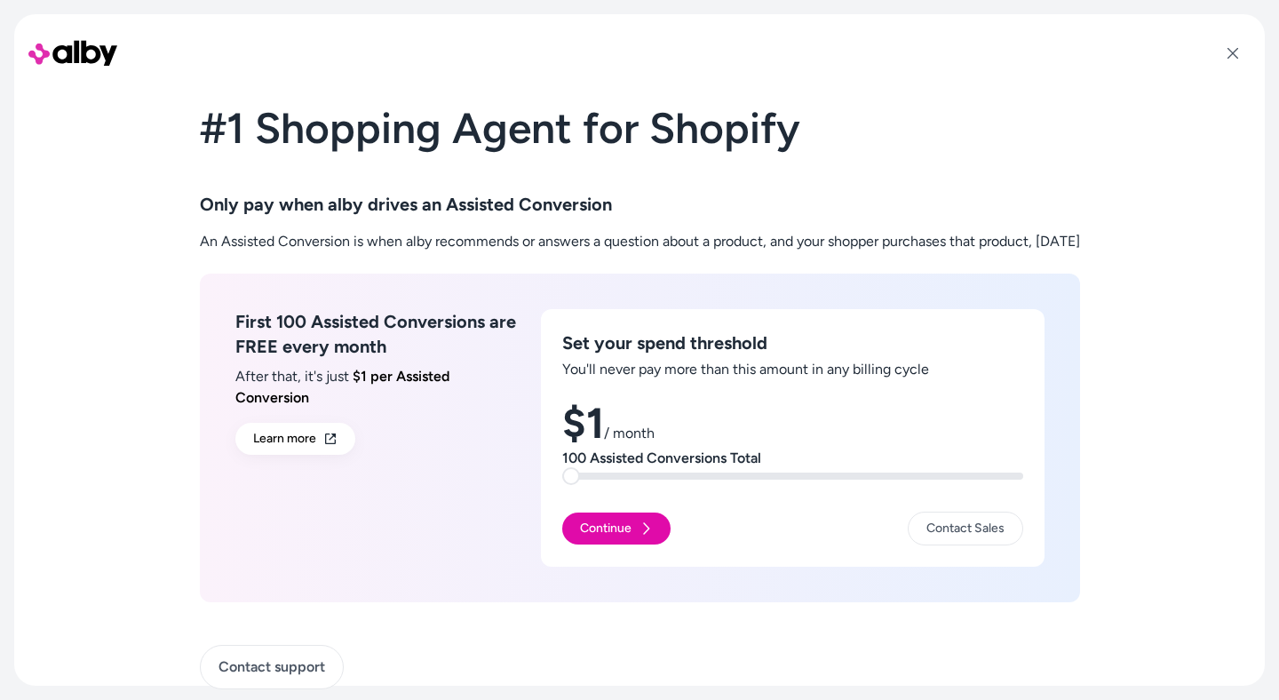
click at [81, 49] on img at bounding box center [72, 54] width 89 height 36
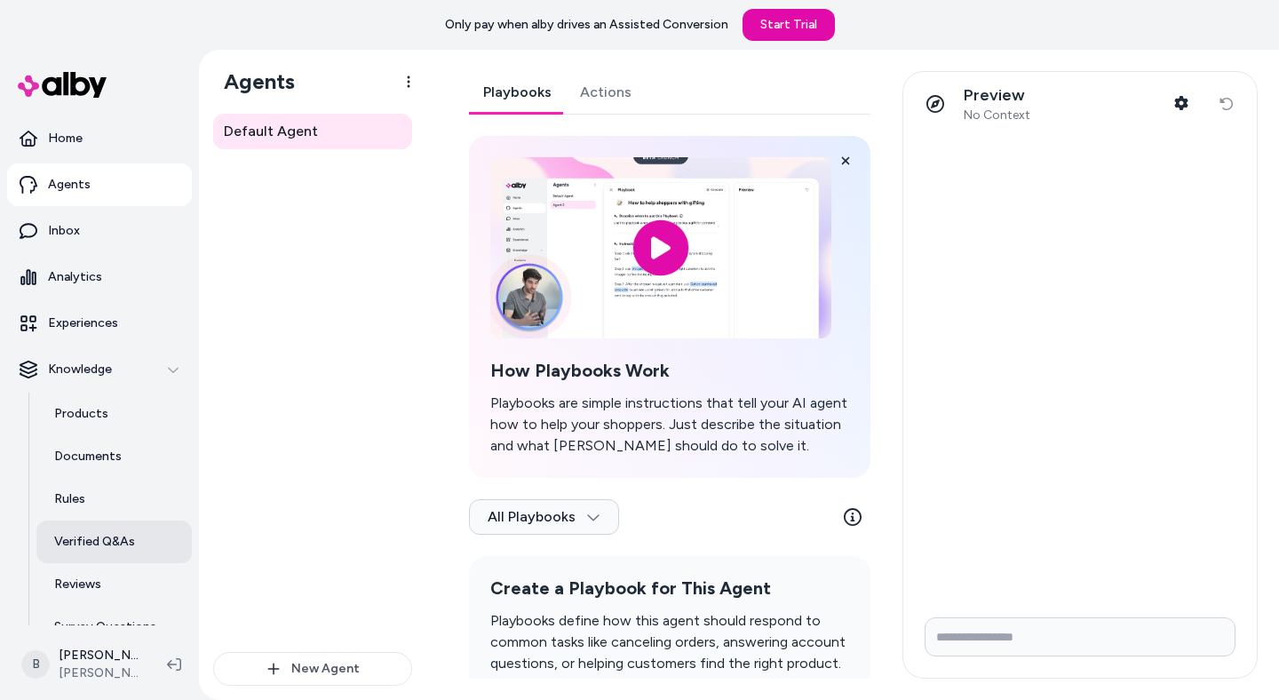
scroll to position [69, 0]
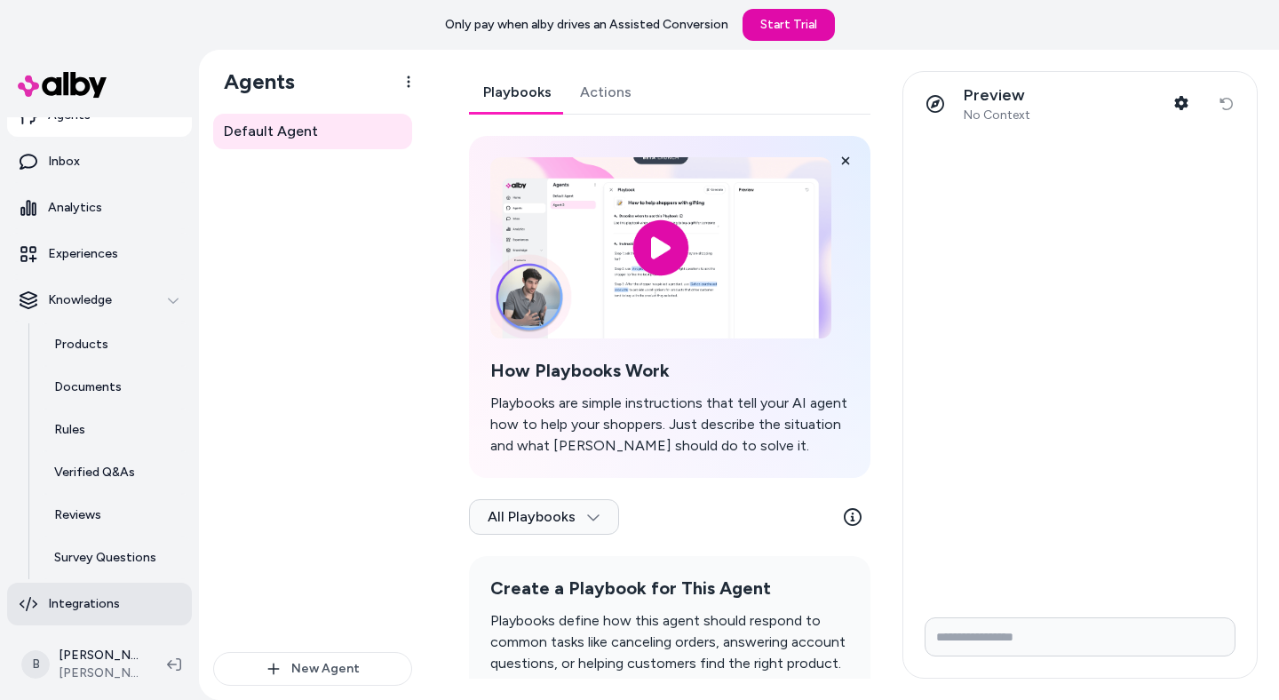
click at [113, 587] on link "Integrations" at bounding box center [99, 604] width 185 height 43
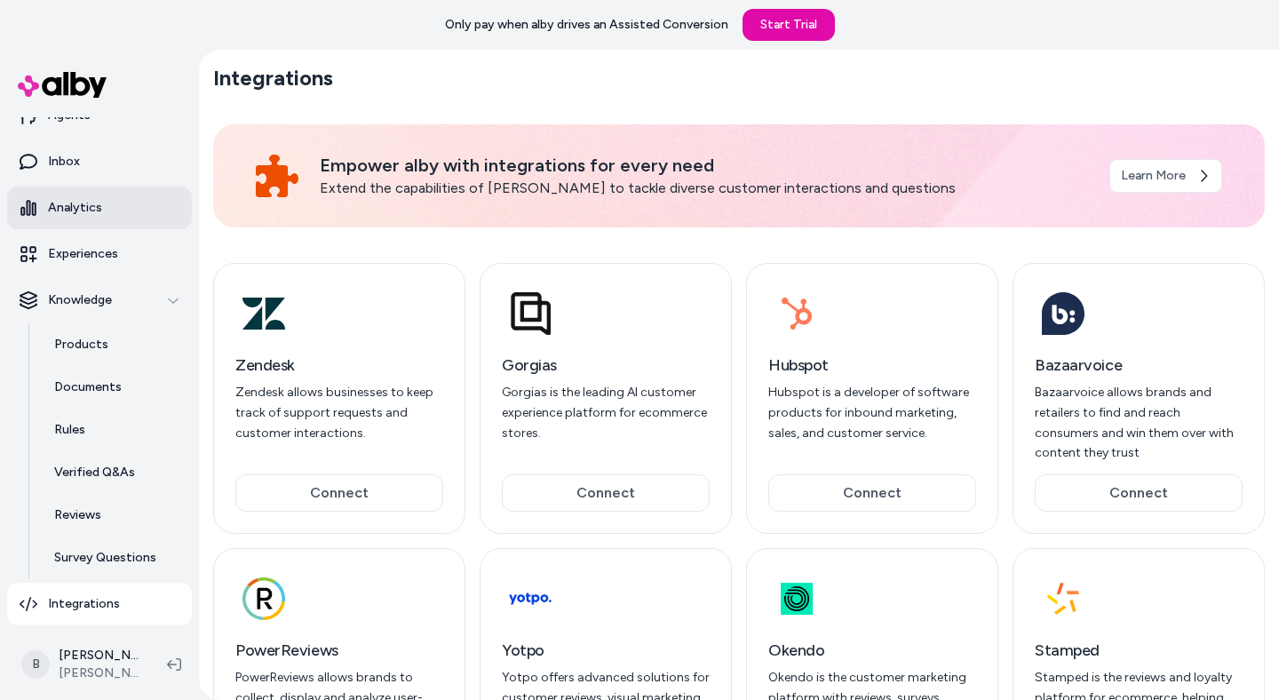
click at [123, 199] on link "Analytics" at bounding box center [99, 208] width 185 height 43
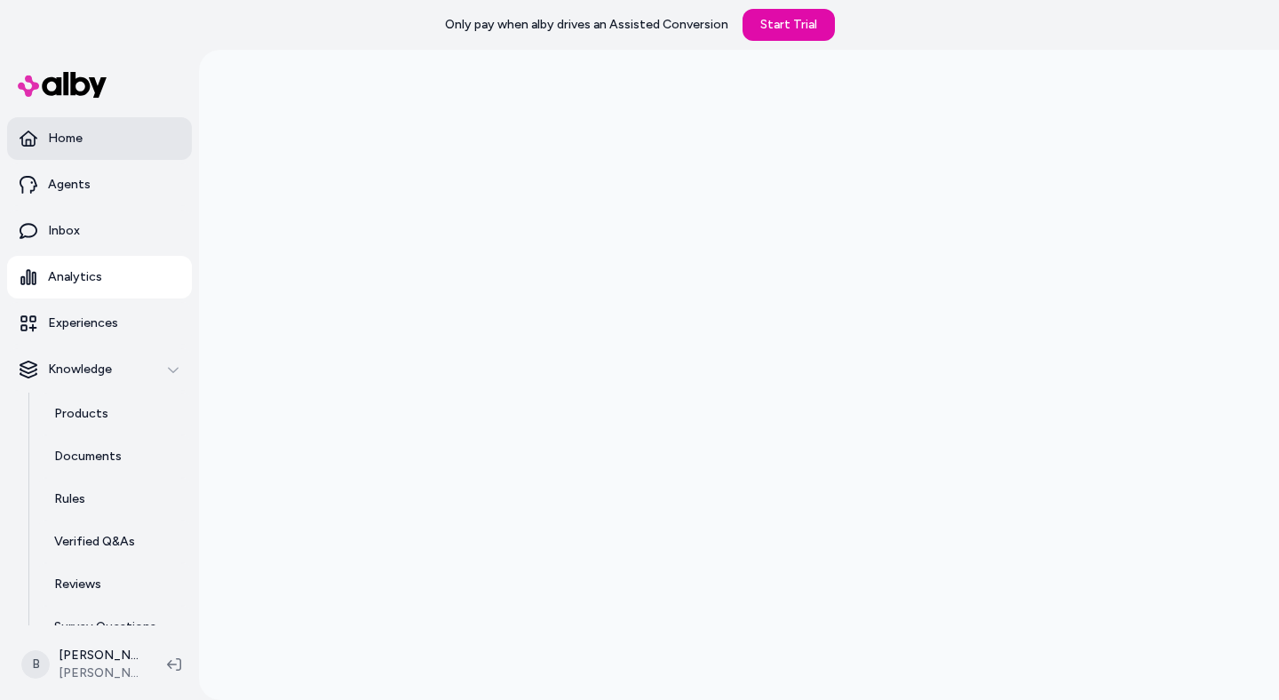
click at [121, 147] on link "Home" at bounding box center [99, 138] width 185 height 43
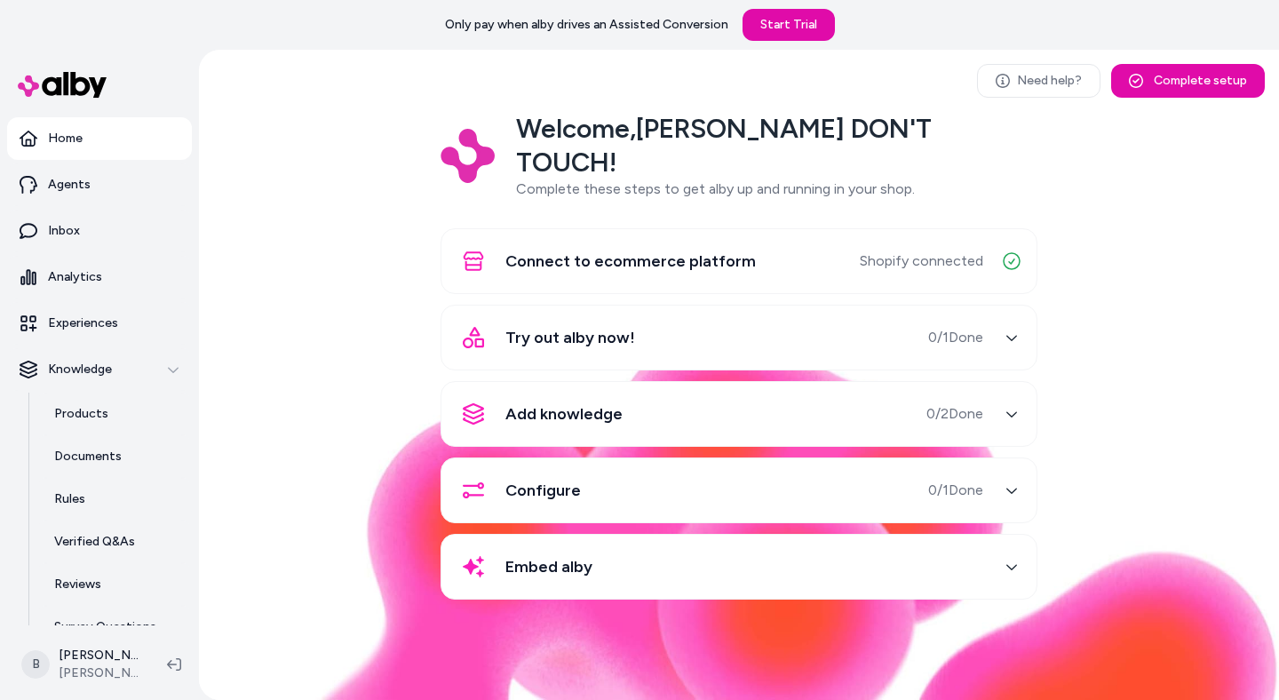
click at [812, 316] on div "Try out alby now! 0 / 1 Done" at bounding box center [717, 337] width 531 height 43
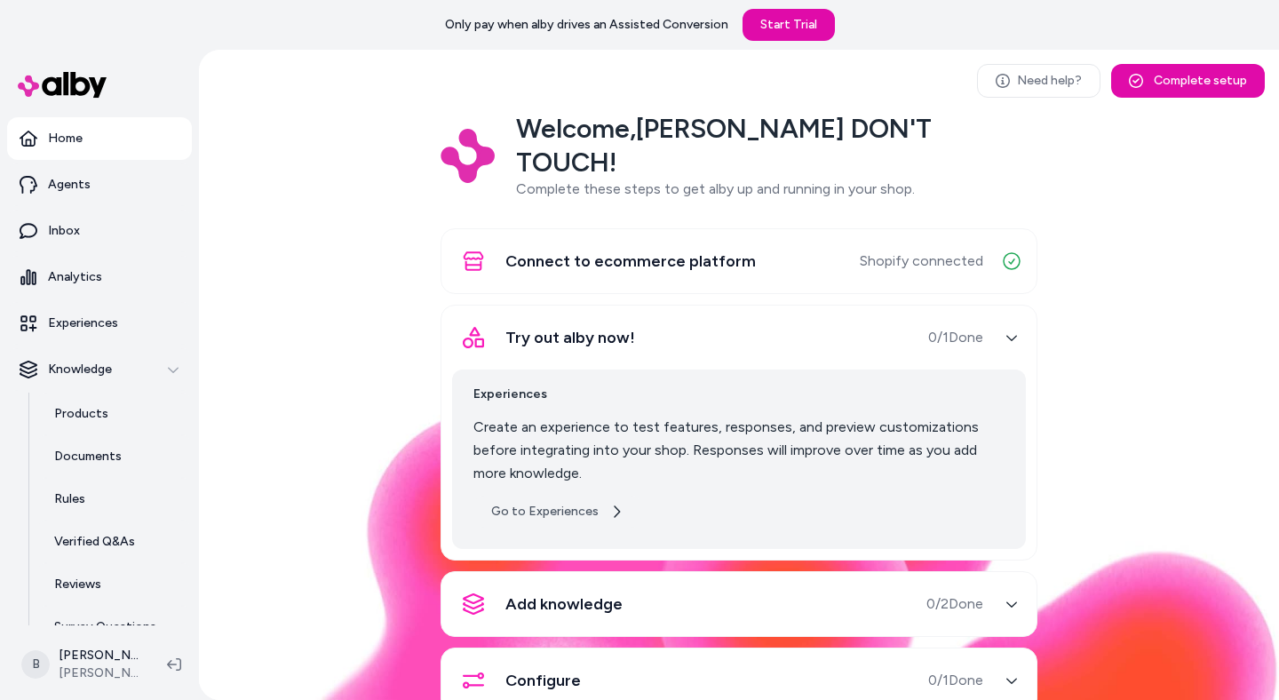
click at [582, 496] on link "Go to Experiences" at bounding box center [558, 512] width 168 height 32
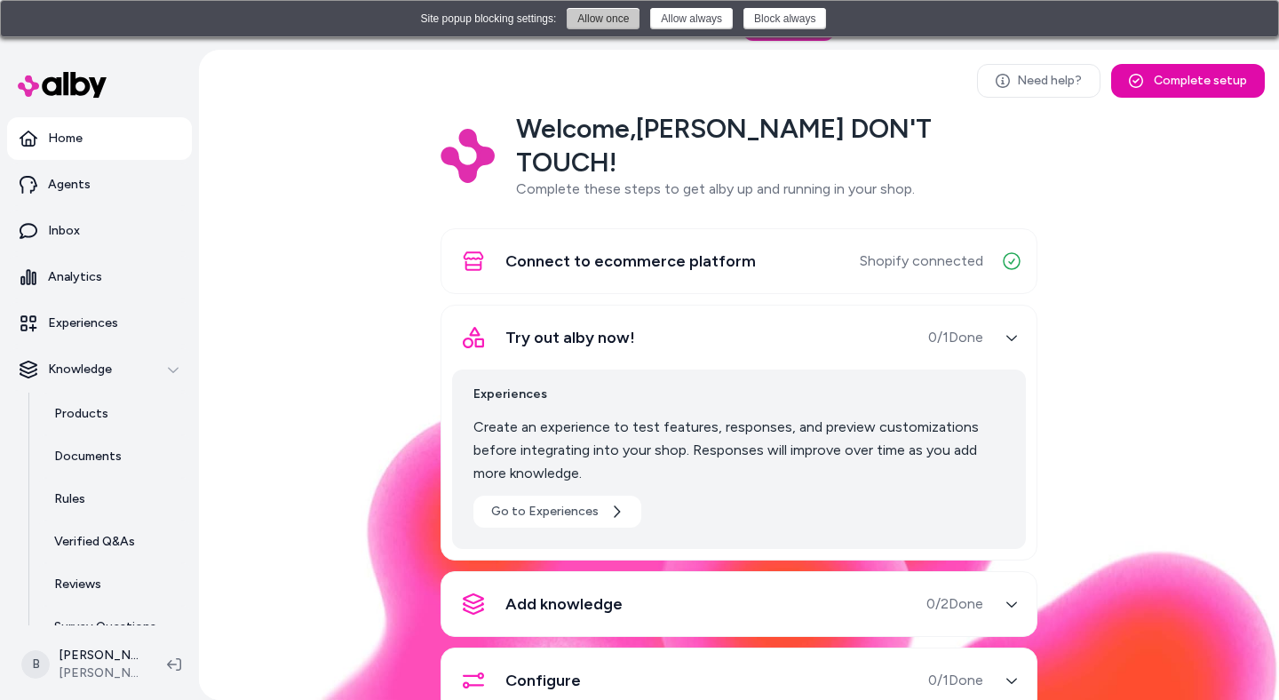
click at [606, 27] on button "Allow once" at bounding box center [603, 18] width 73 height 21
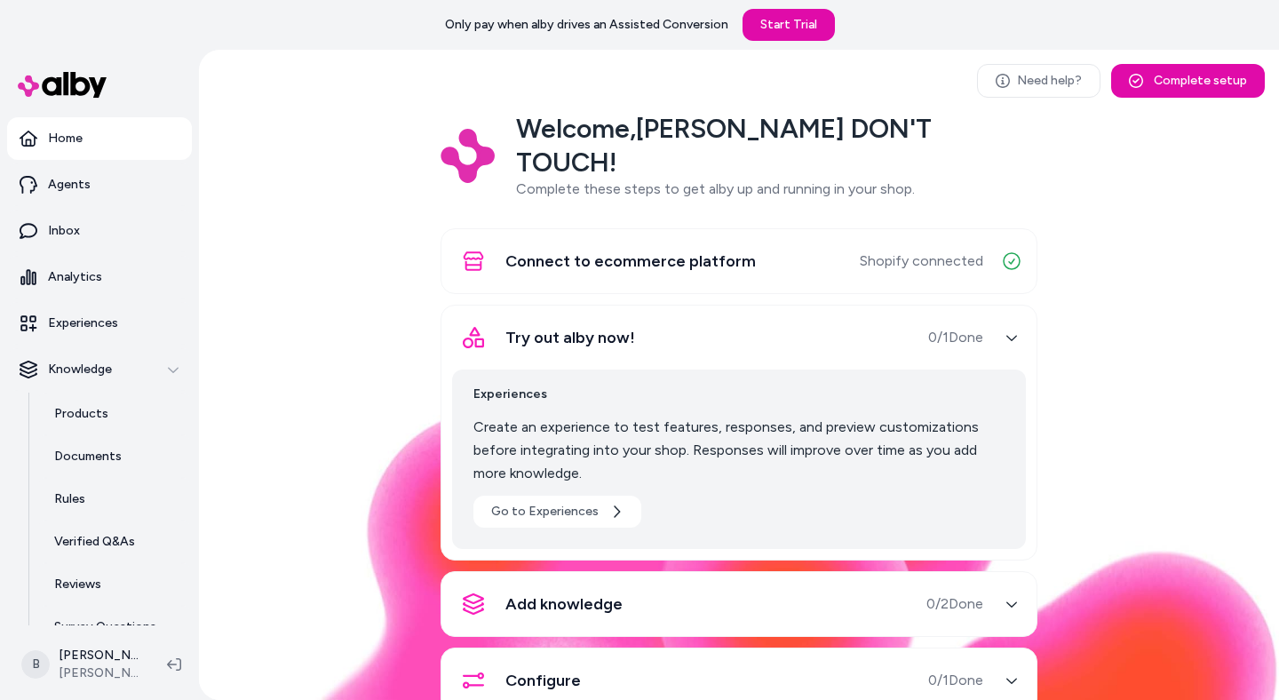
click at [816, 416] on p "Create an experience to test features, responses, and preview customizations be…" at bounding box center [739, 450] width 531 height 69
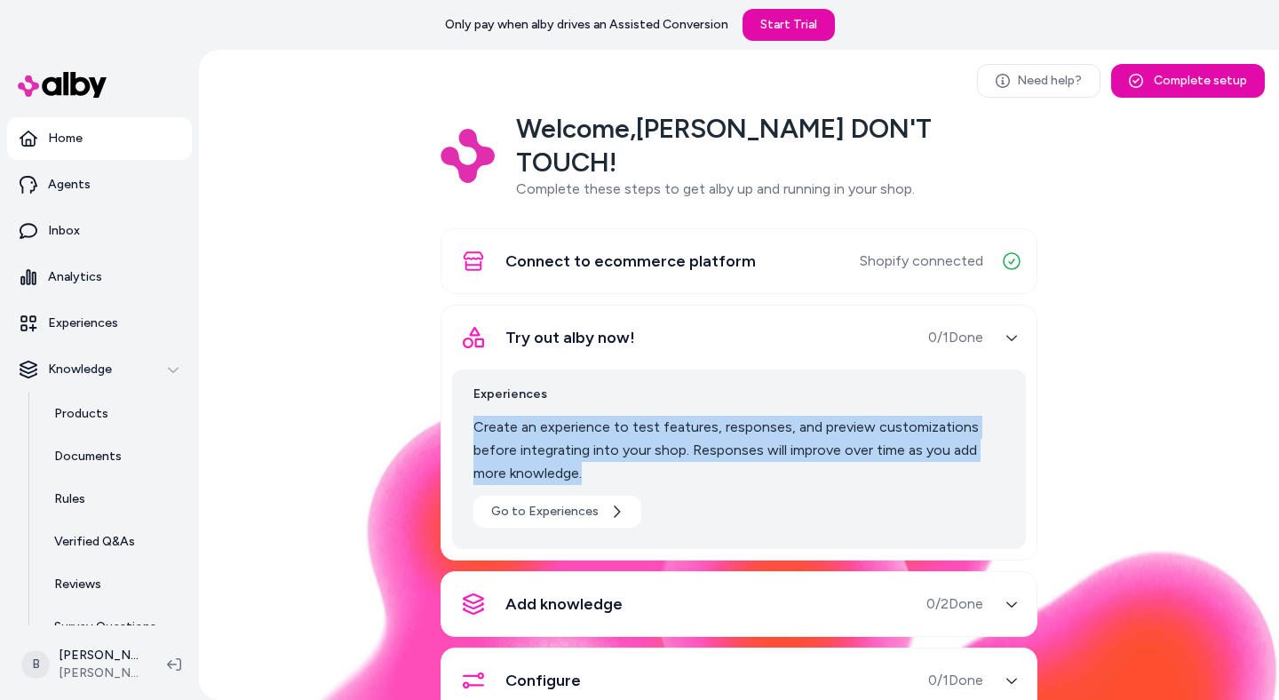
click at [816, 416] on p "Create an experience to test features, responses, and preview customizations be…" at bounding box center [739, 450] width 531 height 69
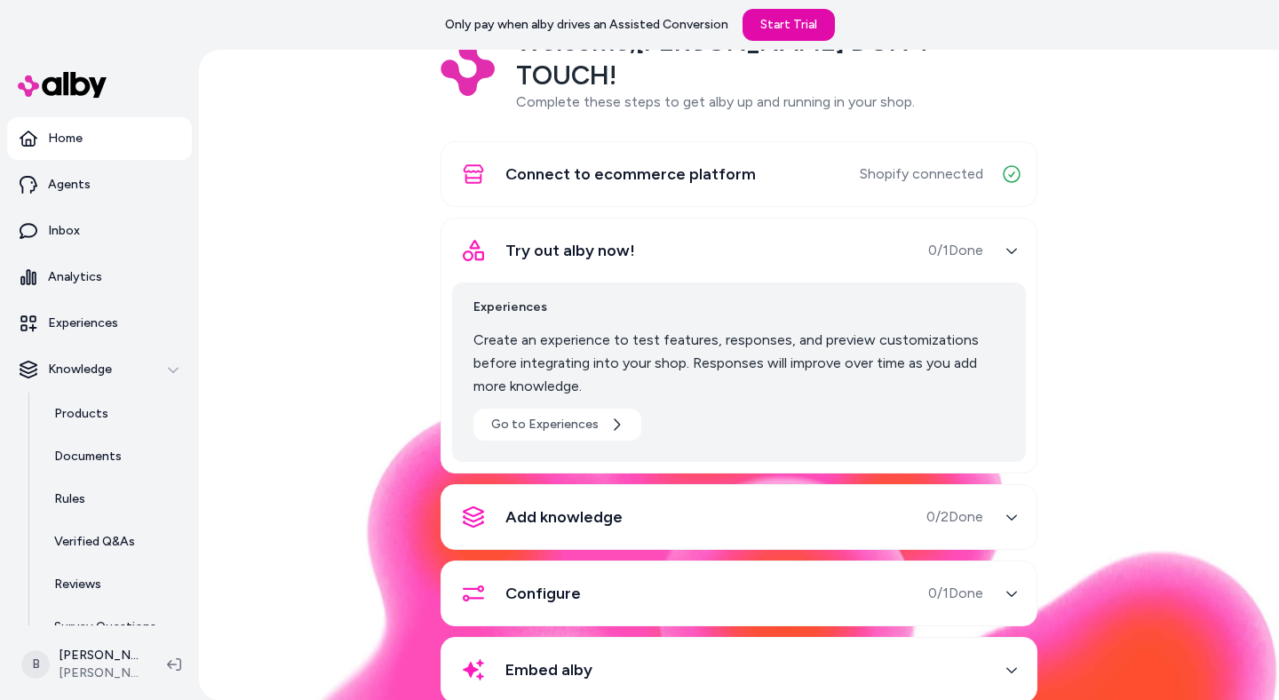
scroll to position [95, 0]
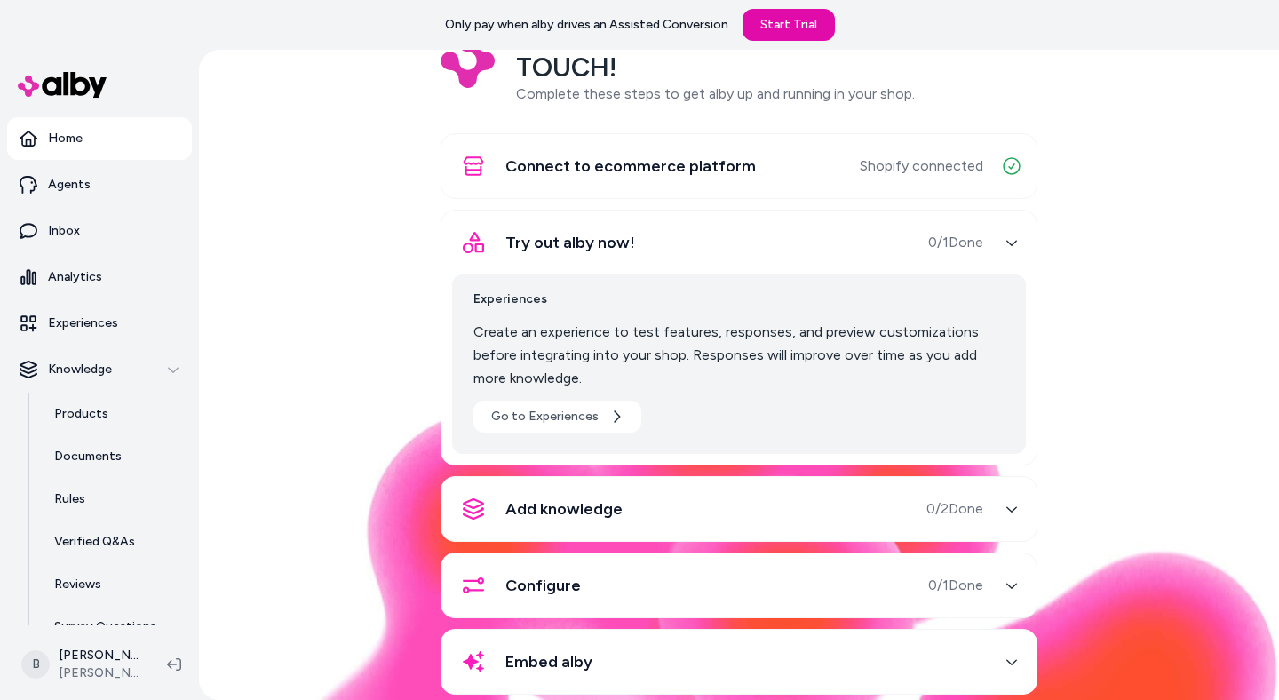
click at [868, 641] on div "Embed alby" at bounding box center [717, 662] width 531 height 43
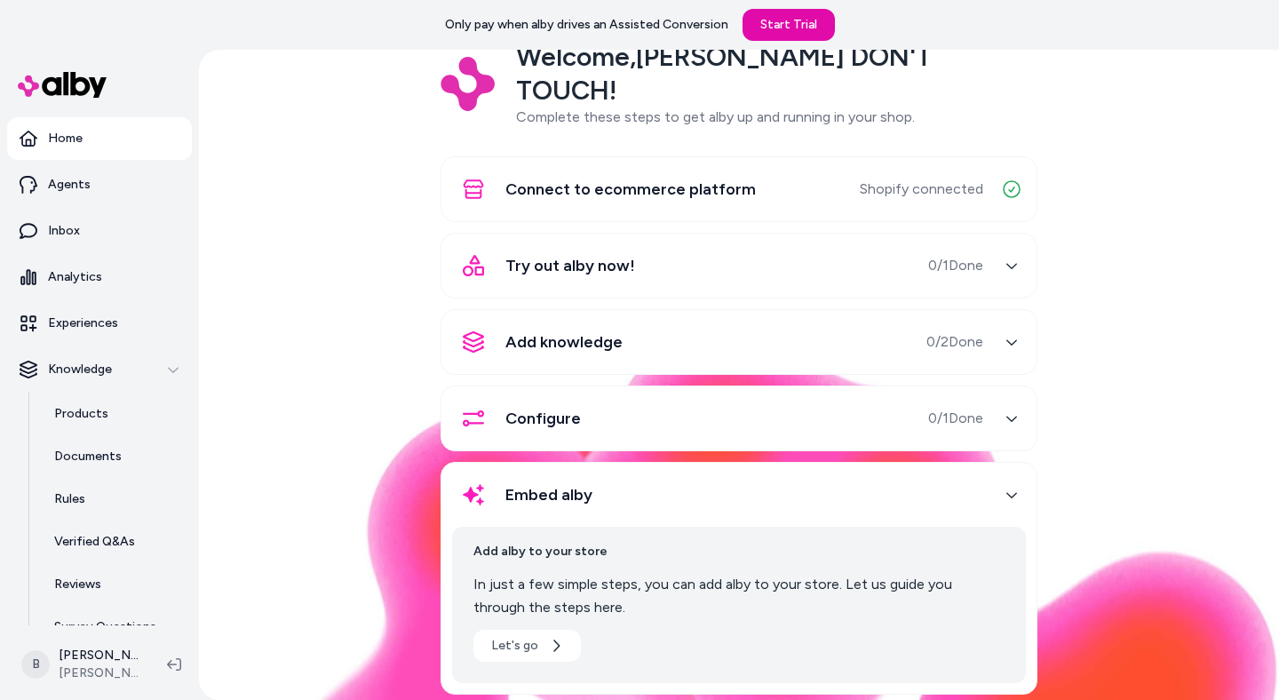
scroll to position [50, 0]
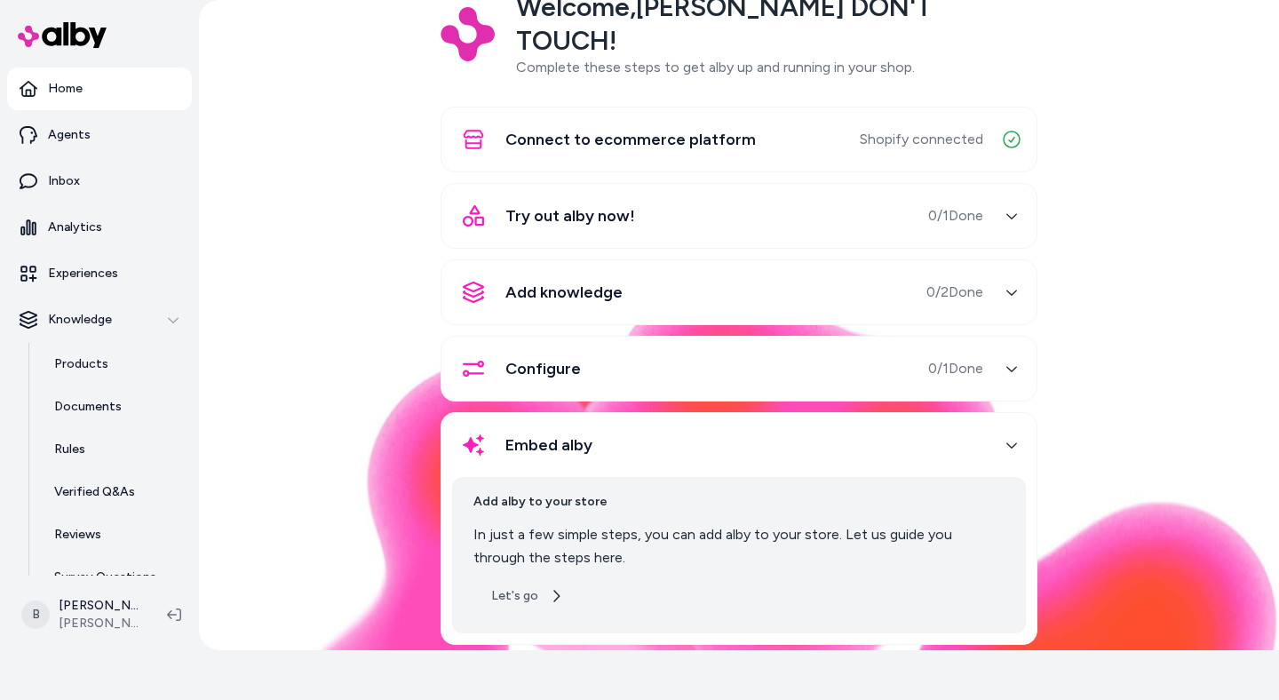
click at [507, 580] on button "Let's go" at bounding box center [527, 596] width 107 height 32
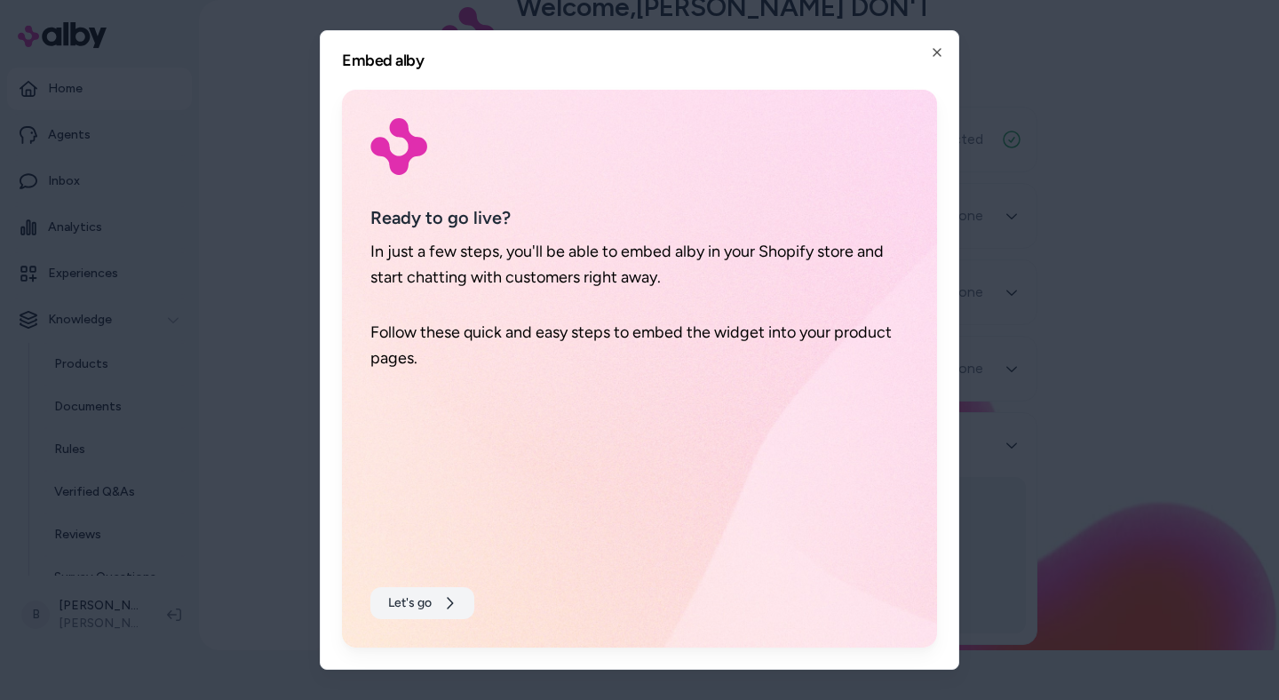
click at [405, 616] on button "Let's go" at bounding box center [422, 603] width 104 height 32
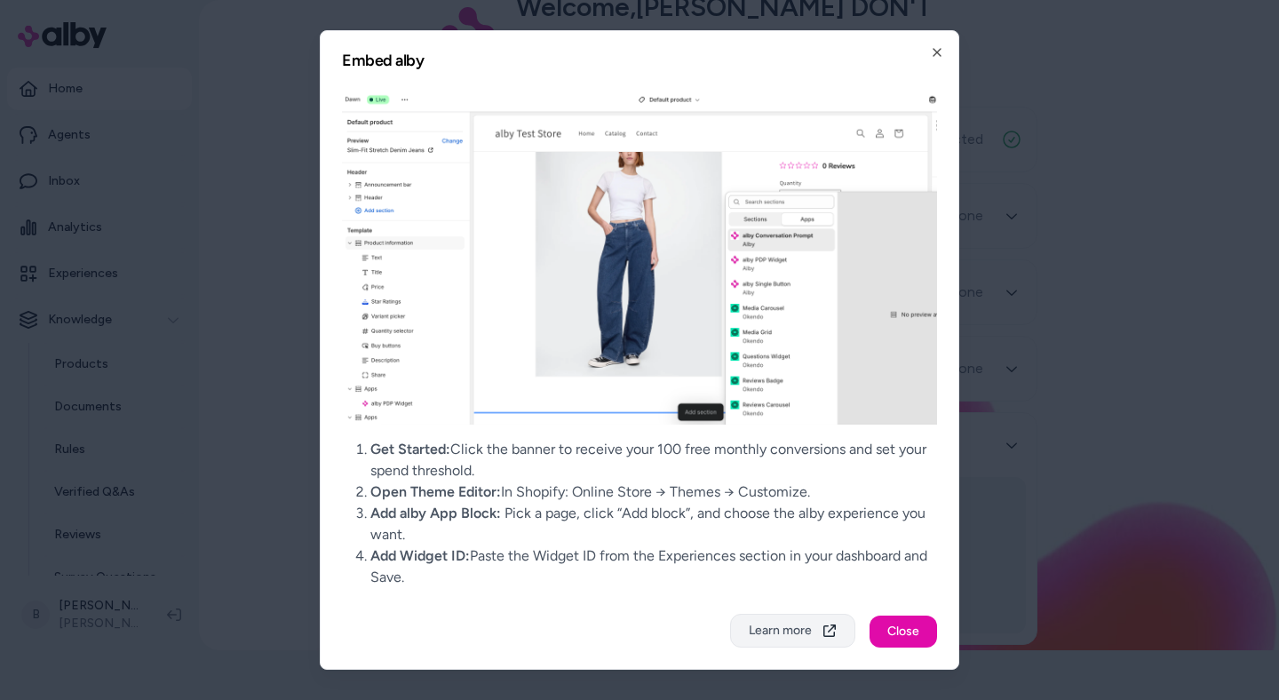
click at [800, 634] on button "Learn more" at bounding box center [792, 631] width 125 height 34
